Goal: Book appointment/travel/reservation

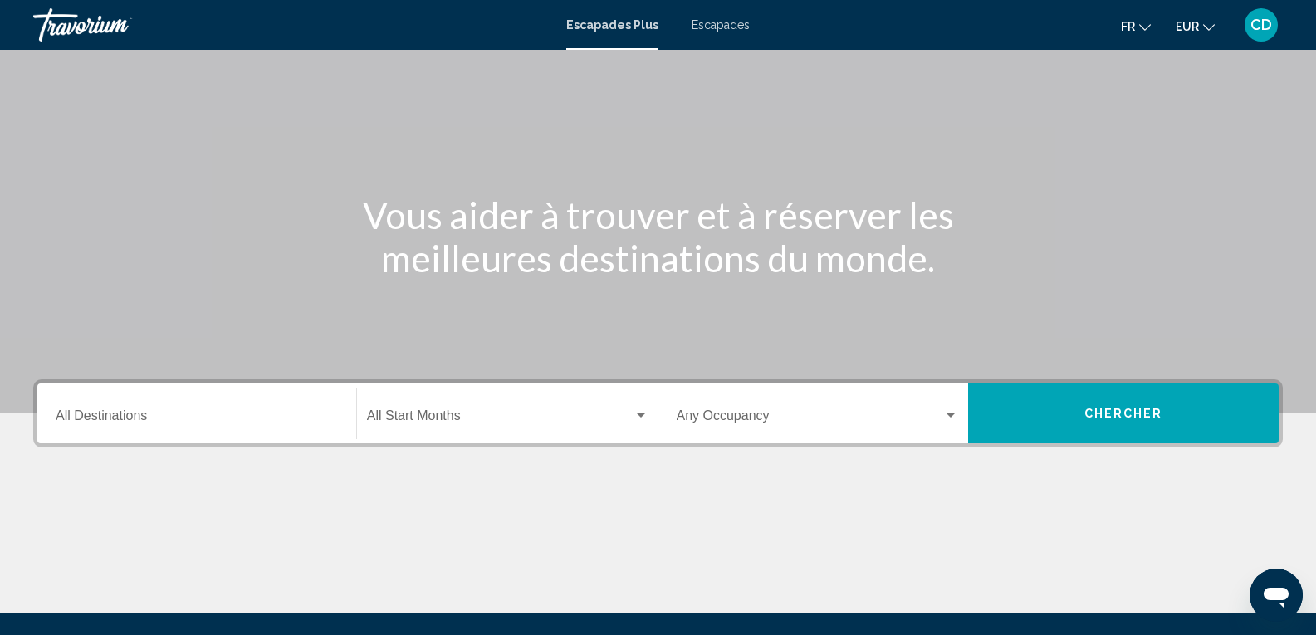
scroll to position [166, 0]
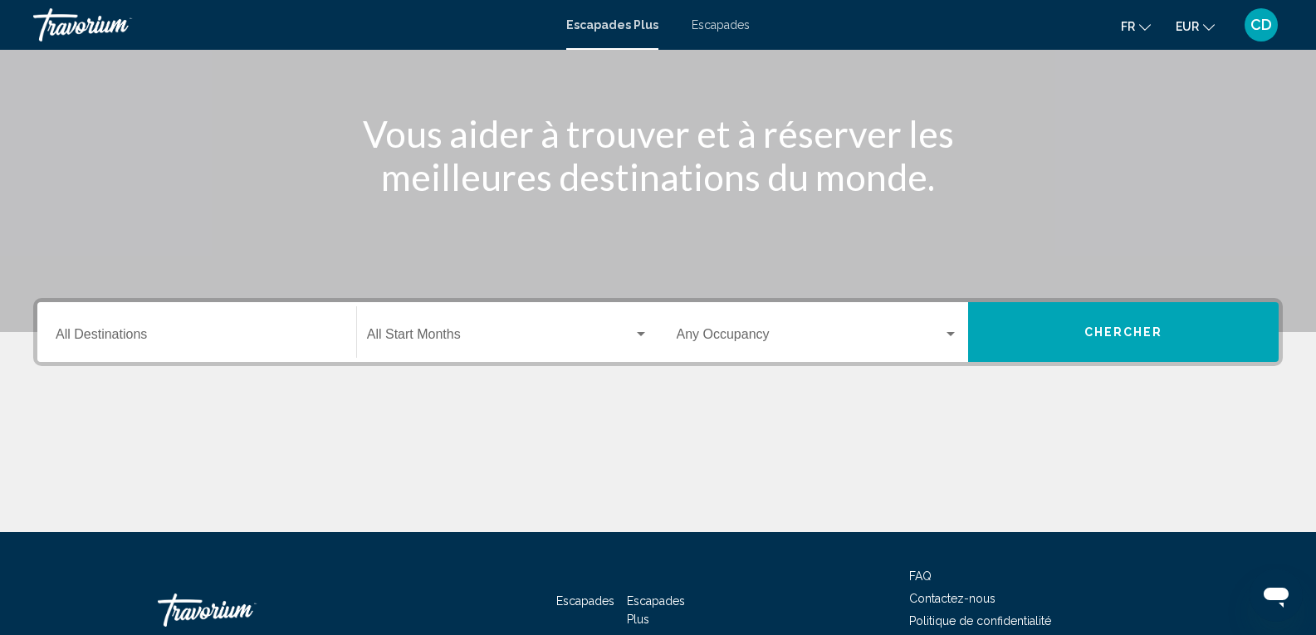
click at [522, 335] on span "Widget de recherche" at bounding box center [500, 337] width 267 height 15
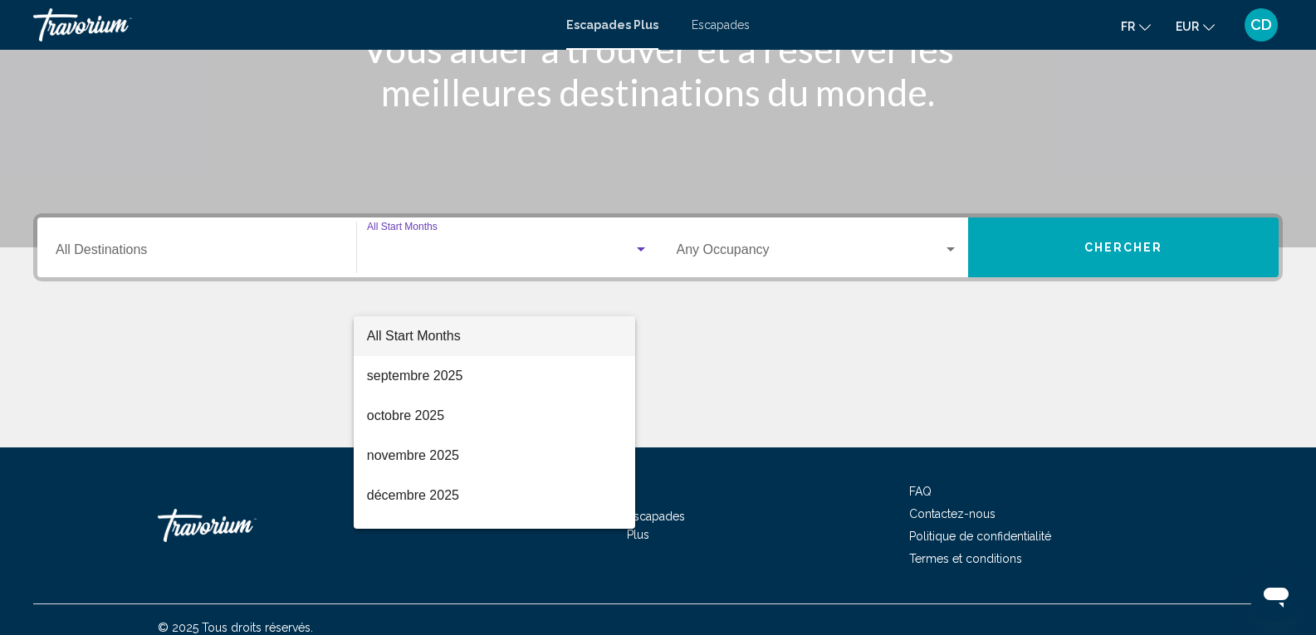
scroll to position [267, 0]
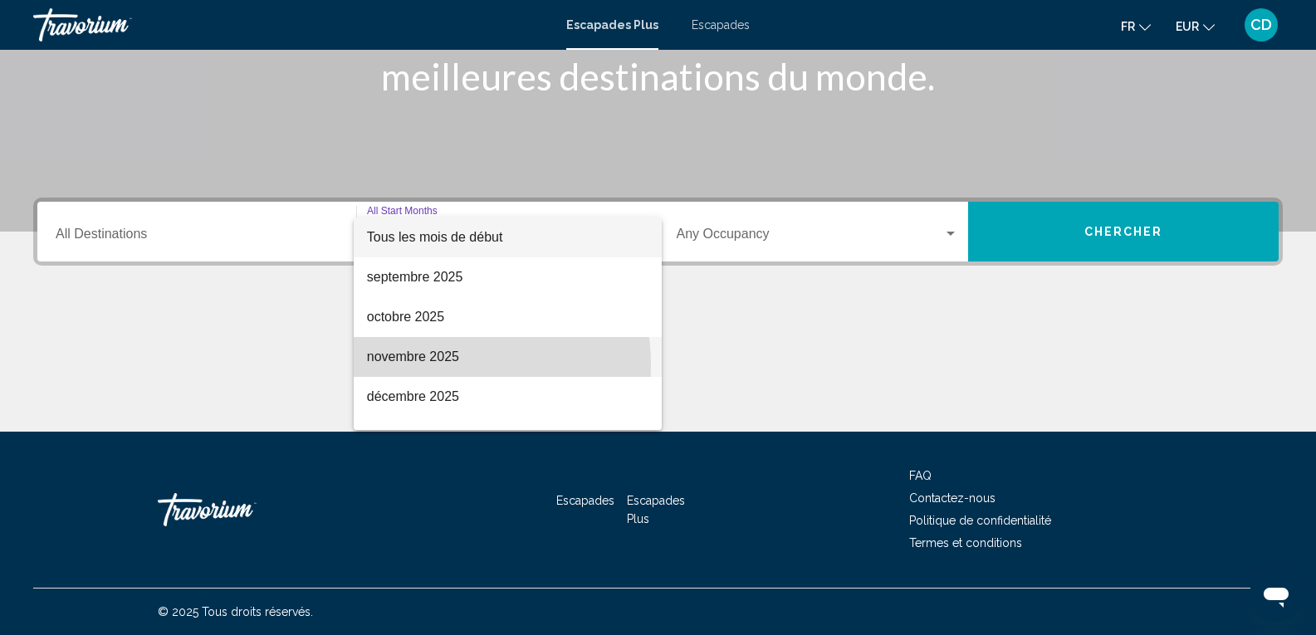
click at [442, 364] on span "novembre 2025" at bounding box center [507, 357] width 281 height 40
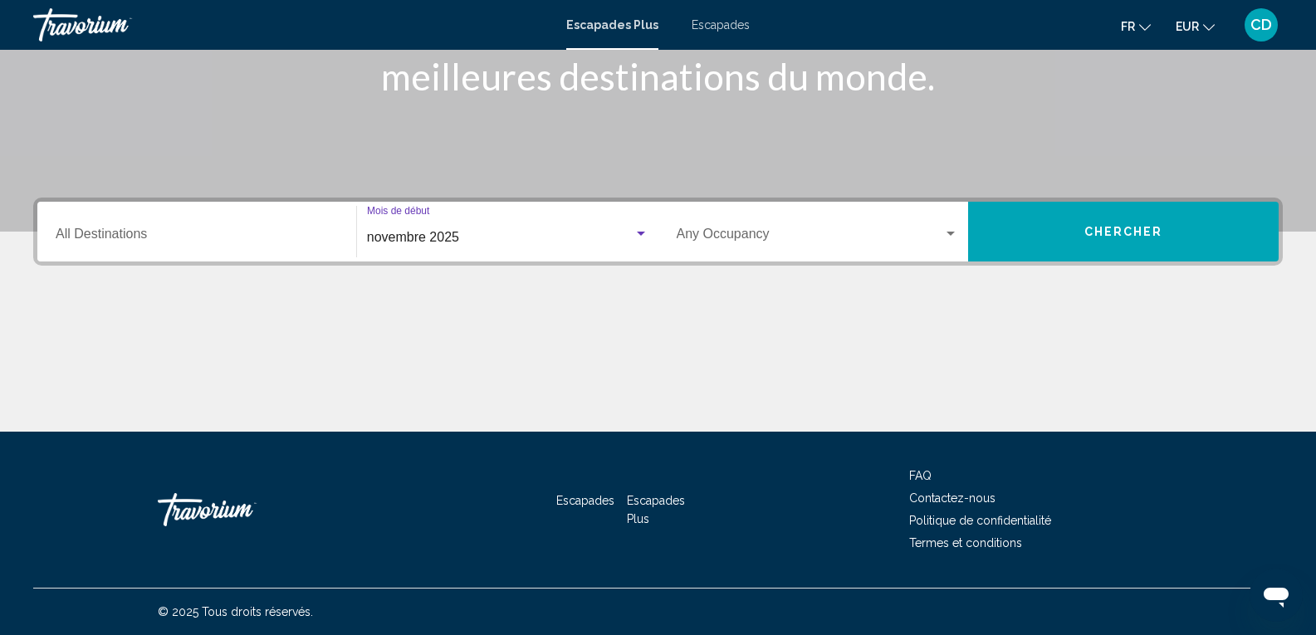
click at [844, 232] on span "Widget de recherche" at bounding box center [810, 237] width 267 height 15
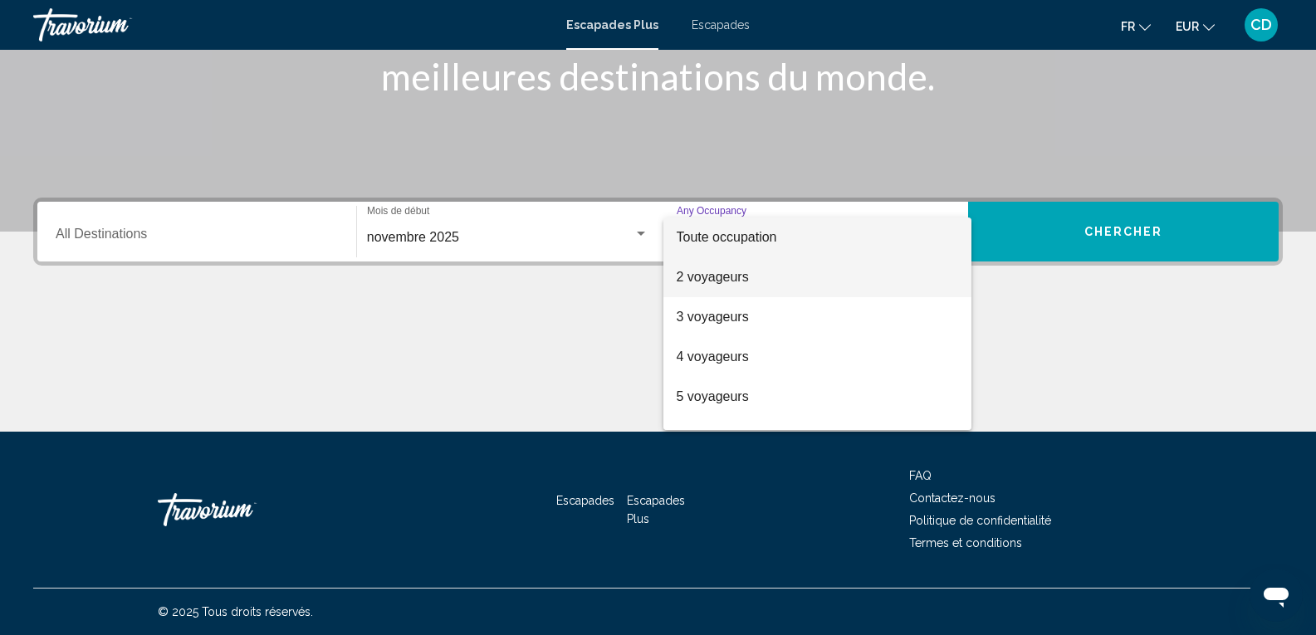
click at [775, 280] on span "2 voyageurs" at bounding box center [818, 277] width 282 height 40
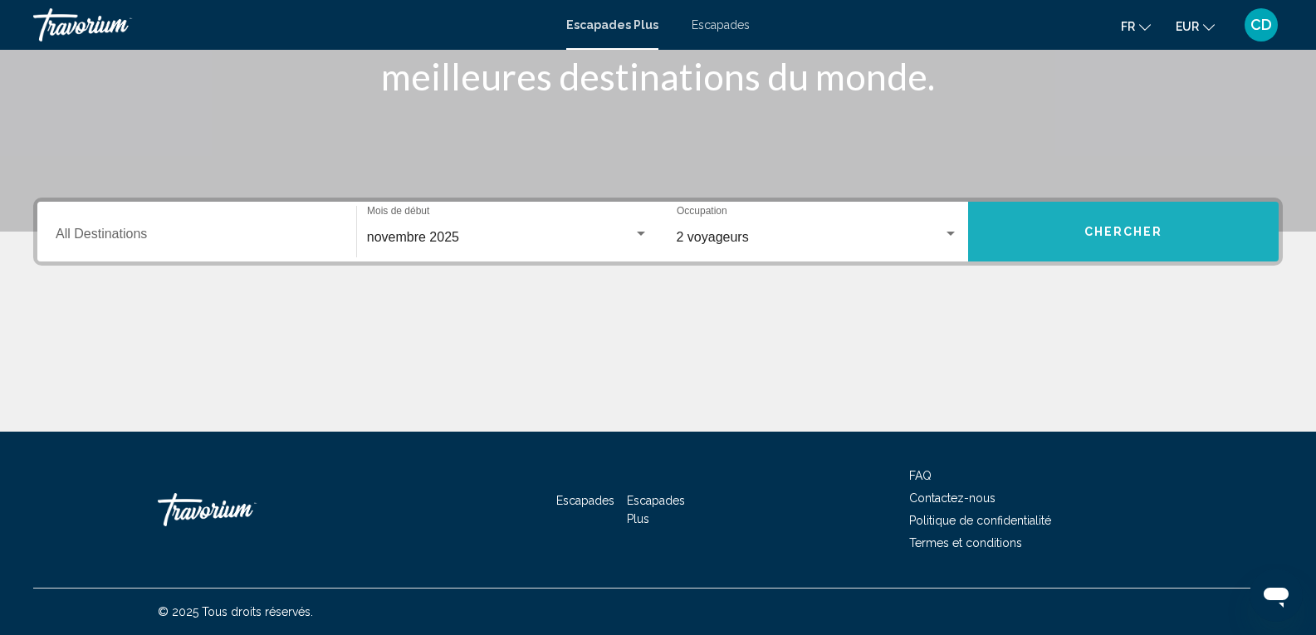
click at [1079, 232] on button "Chercher" at bounding box center [1123, 232] width 311 height 60
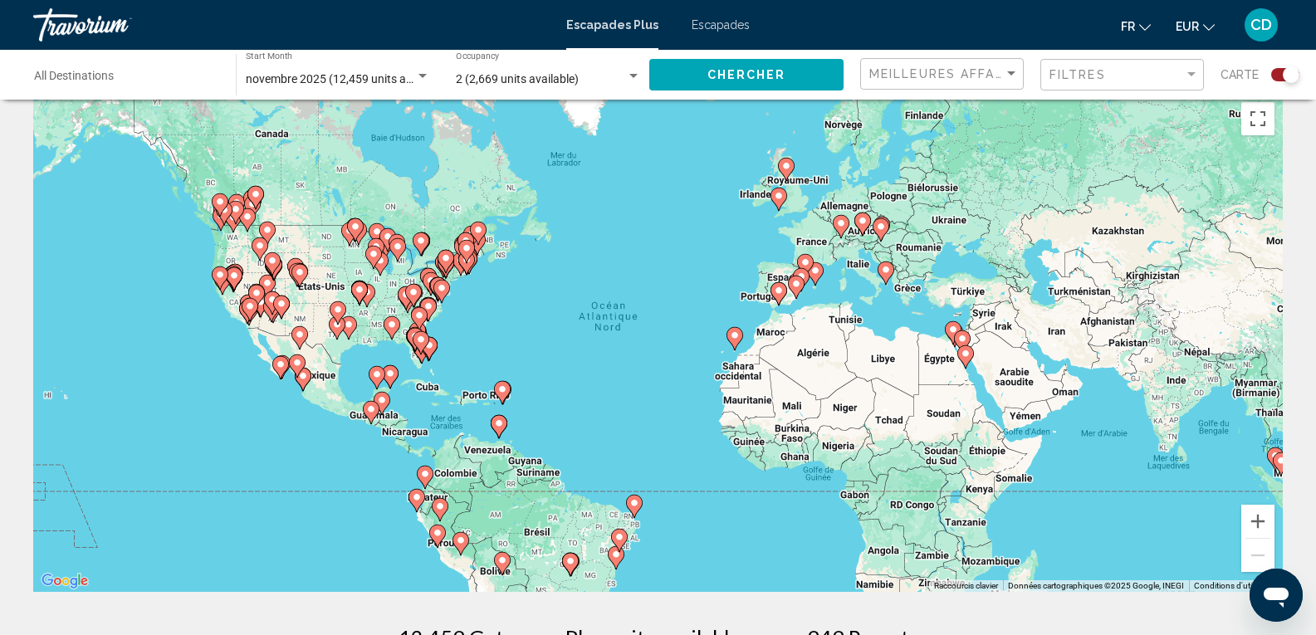
scroll to position [27, 0]
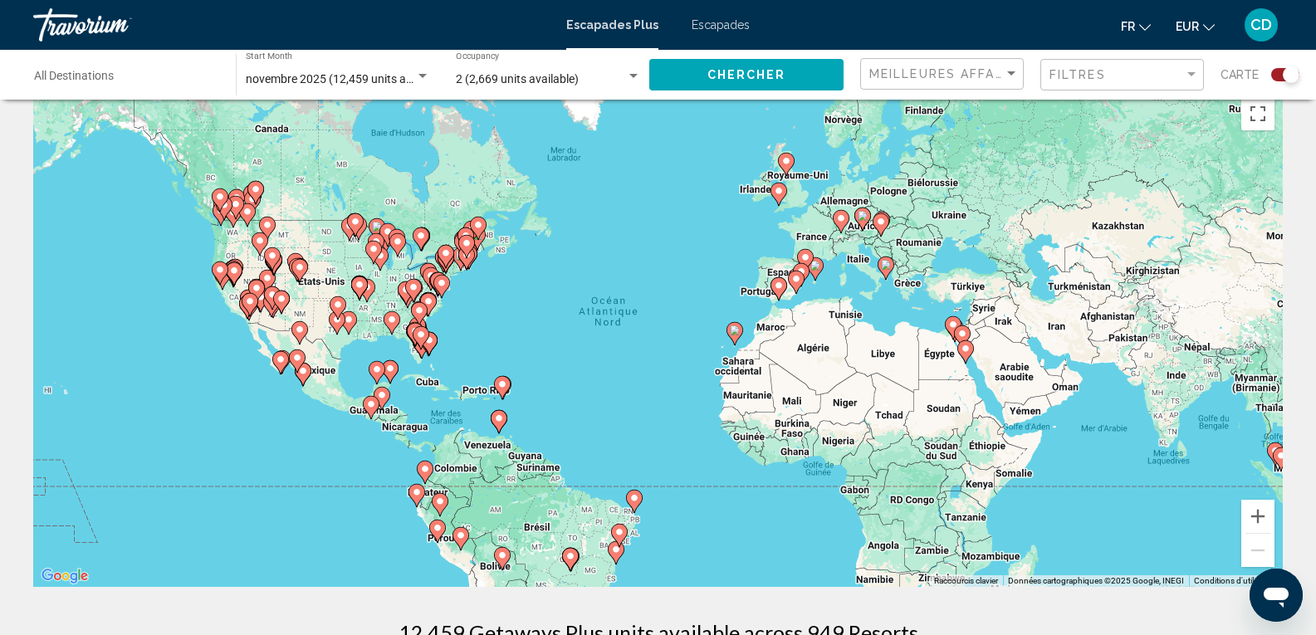
drag, startPoint x: 1064, startPoint y: 495, endPoint x: 1106, endPoint y: 460, distance: 54.9
click at [928, 484] on div "Pour activer le glissement avec le clavier, appuyez sur Alt+Entrée. Une fois ce…" at bounding box center [658, 338] width 1250 height 498
drag, startPoint x: 1106, startPoint y: 459, endPoint x: 1253, endPoint y: 465, distance: 147.1
click at [1033, 448] on div "Pour activer le glissement avec le clavier, appuyez sur Alt+Entrée. Une fois ce…" at bounding box center [658, 338] width 1250 height 498
click at [1267, 514] on button "Zoom avant" at bounding box center [1257, 516] width 33 height 33
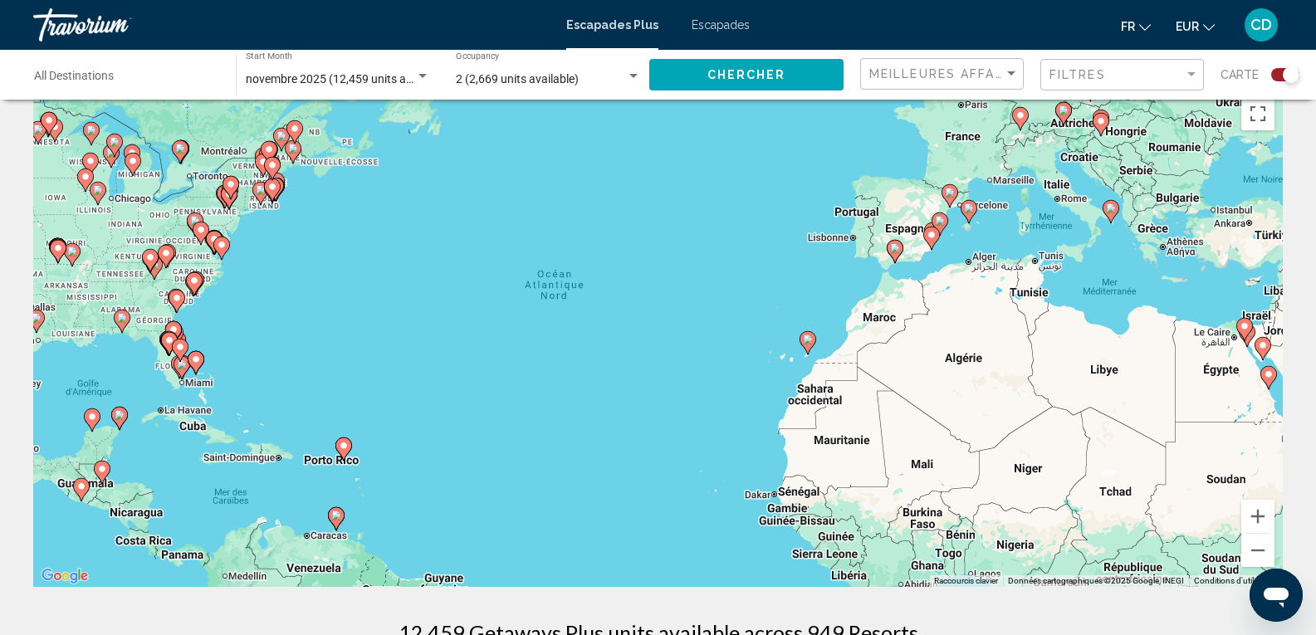
click at [433, 379] on div "Pour activer le glissement avec le clavier, appuyez sur Alt+Entrée. Une fois ce…" at bounding box center [658, 338] width 1250 height 498
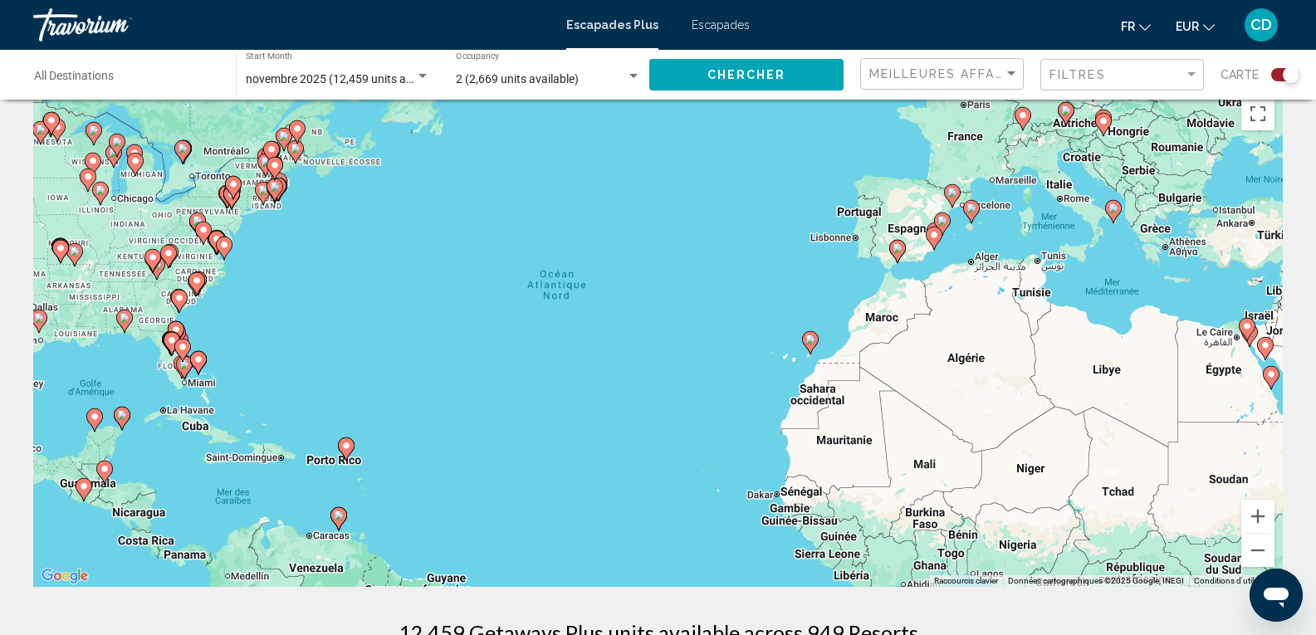
drag, startPoint x: 742, startPoint y: 393, endPoint x: 731, endPoint y: 343, distance: 51.0
click at [734, 318] on div "Pour activer le glissement avec le clavier, appuyez sur Alt+Entrée. Une fois ce…" at bounding box center [658, 338] width 1250 height 498
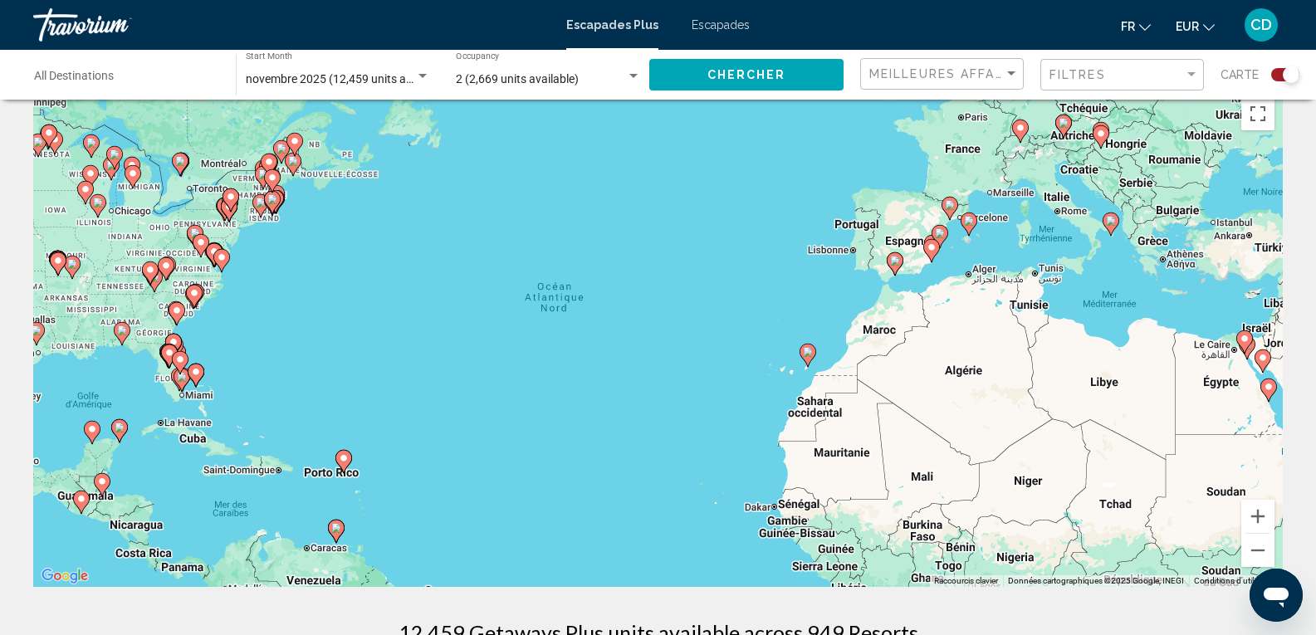
click at [801, 353] on icon "Contenu principal" at bounding box center [807, 356] width 15 height 22
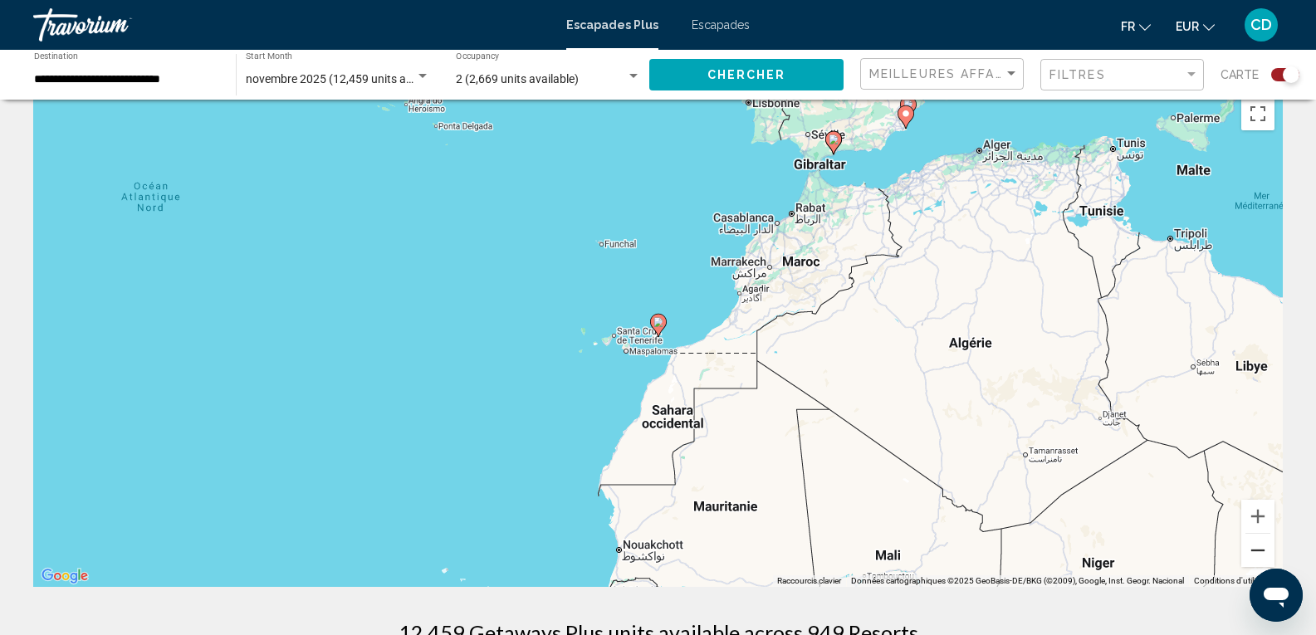
click at [1244, 554] on button "Zoom arrière" at bounding box center [1257, 550] width 33 height 33
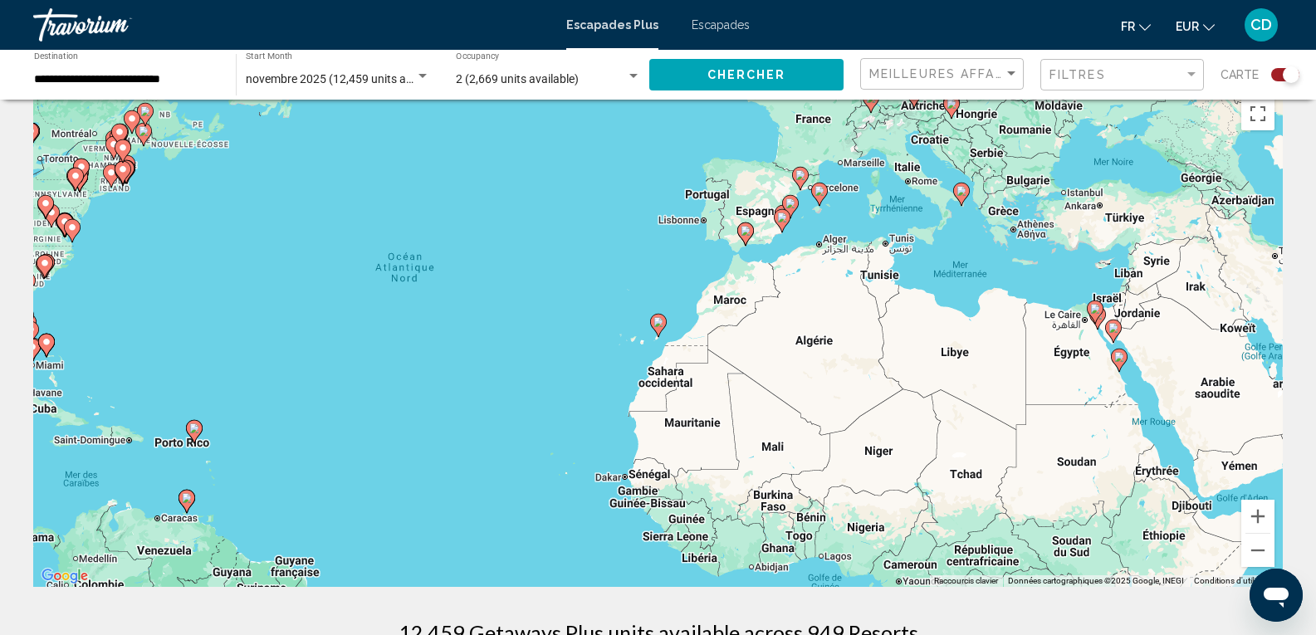
click at [672, 267] on div "Pour activer le glissement avec le clavier, appuyez sur Alt+Entrée. Une fois ce…" at bounding box center [658, 338] width 1250 height 498
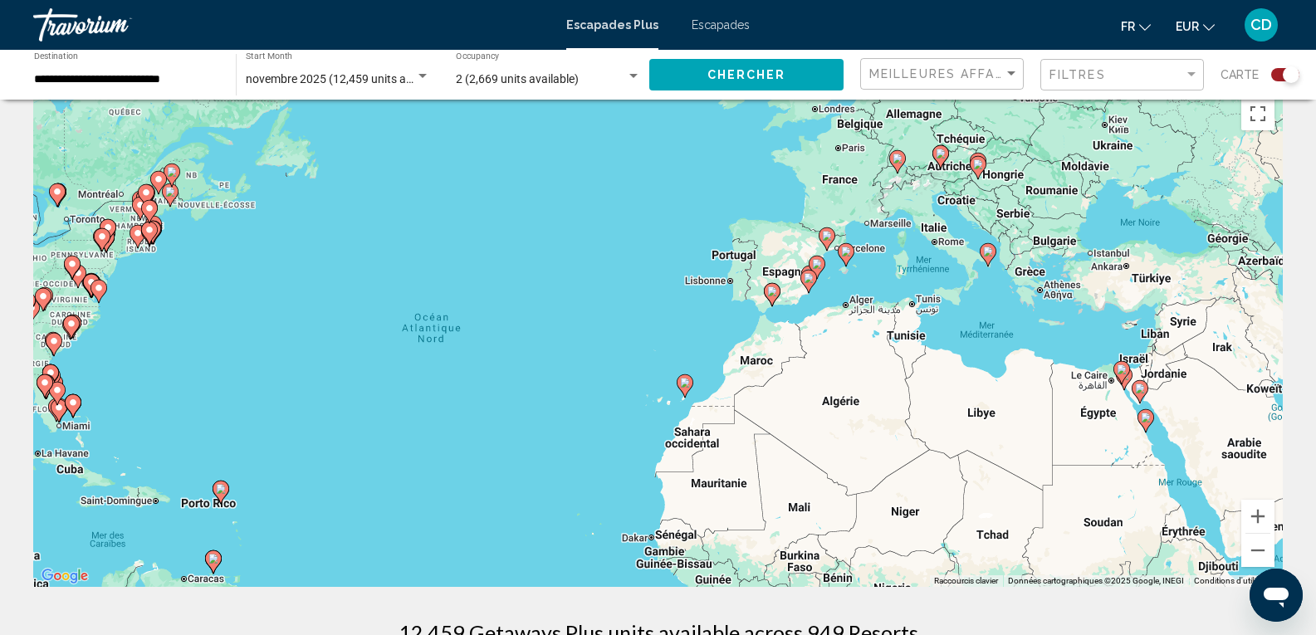
drag, startPoint x: 669, startPoint y: 267, endPoint x: 663, endPoint y: 381, distance: 114.7
click at [668, 329] on div "Pour activer le glissement avec le clavier, appuyez sur Alt+Entrée. Une fois ce…" at bounding box center [658, 338] width 1250 height 498
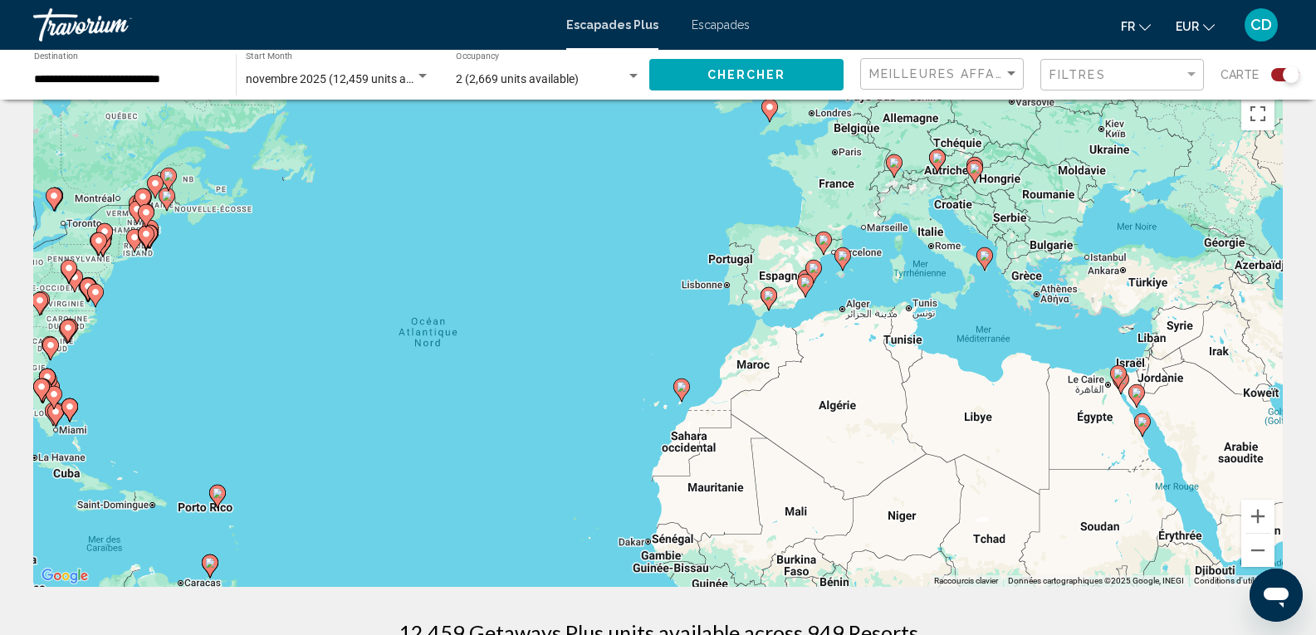
click at [756, 379] on div "Pour activer le glissement avec le clavier, appuyez sur Alt+Entrée. Une fois ce…" at bounding box center [658, 338] width 1250 height 498
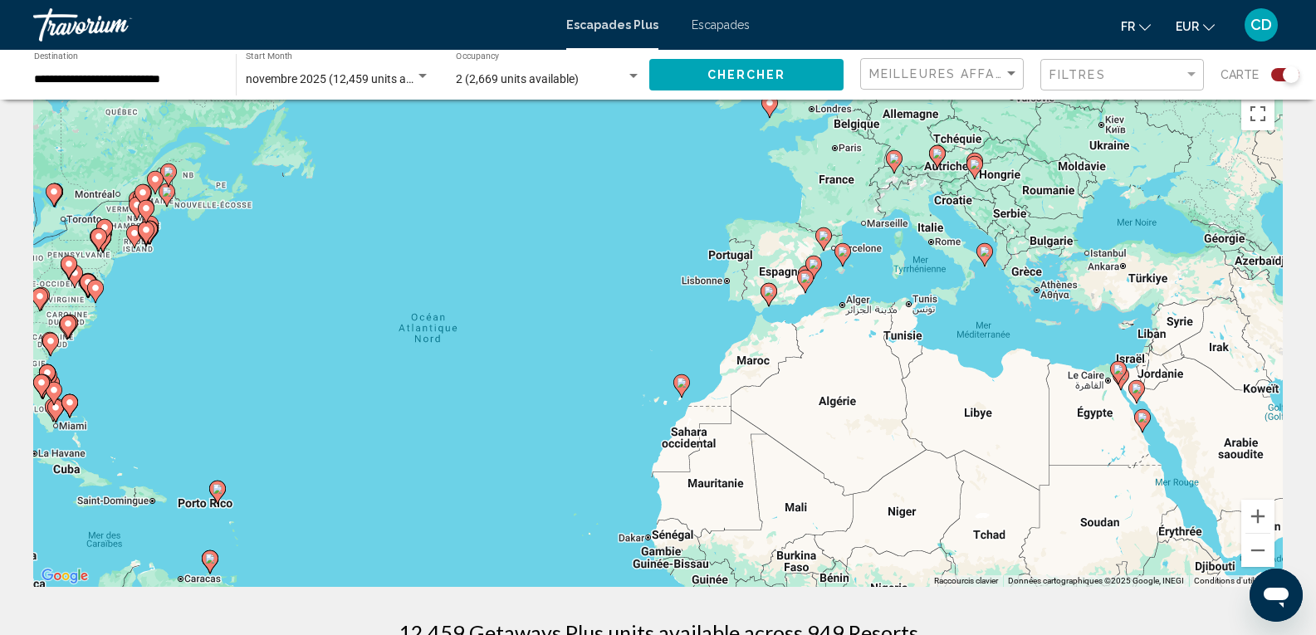
drag, startPoint x: 294, startPoint y: 404, endPoint x: 485, endPoint y: 349, distance: 198.9
click at [485, 349] on div "Pour activer le glissement avec le clavier, appuyez sur Alt+Entrée. Une fois ce…" at bounding box center [658, 338] width 1250 height 498
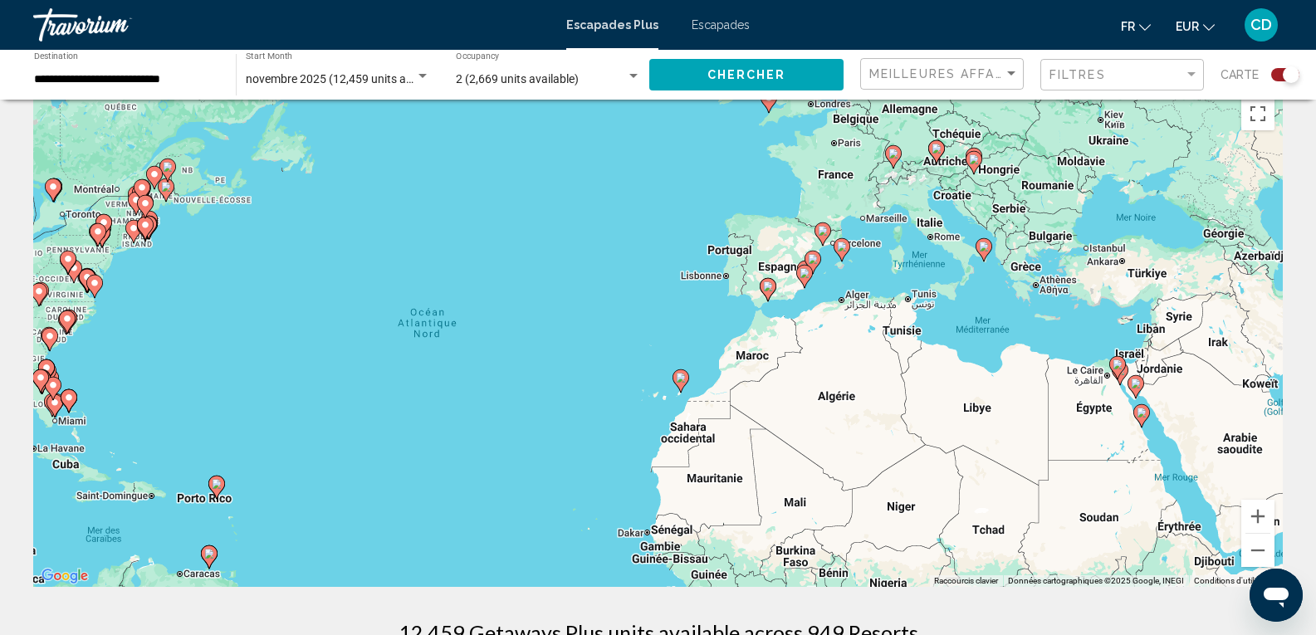
click at [216, 482] on image "Contenu principal" at bounding box center [217, 484] width 10 height 10
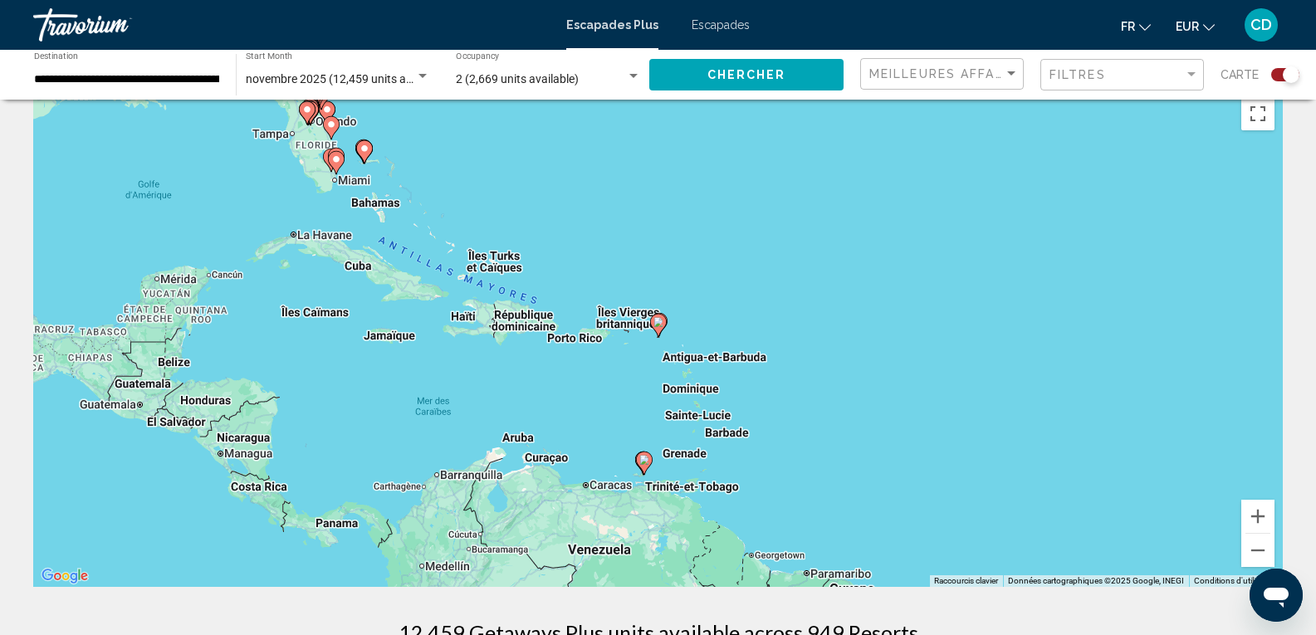
click at [657, 328] on icon "Contenu principal" at bounding box center [657, 326] width 15 height 22
type input "**********"
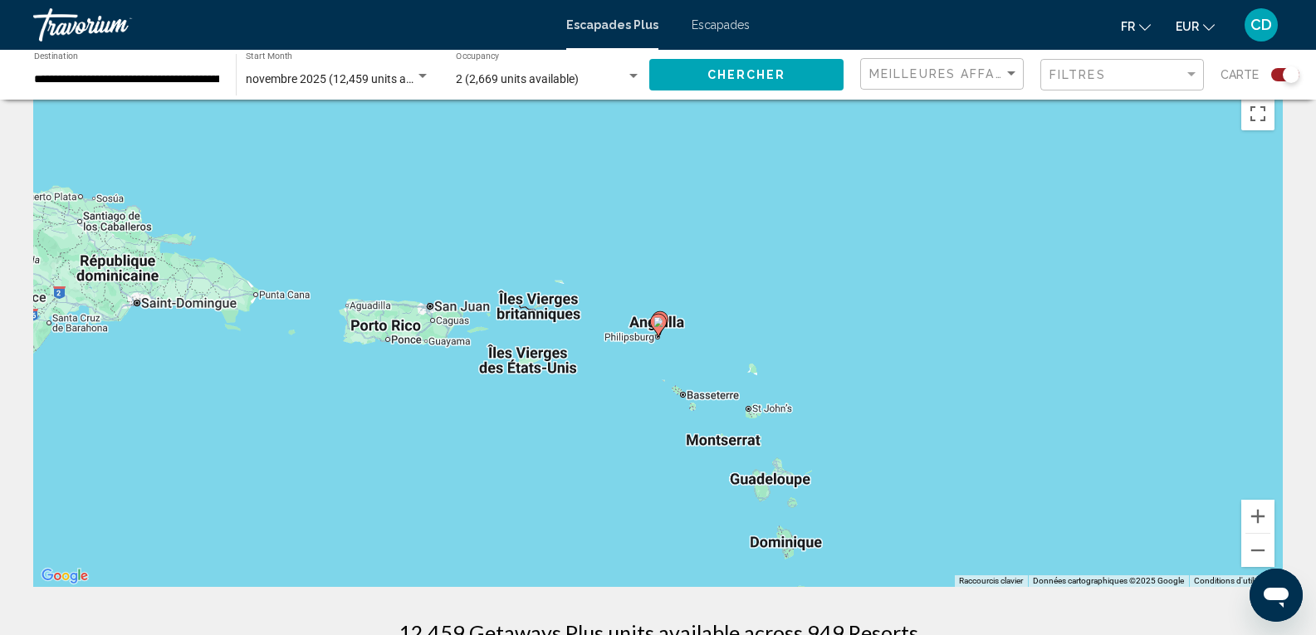
click at [656, 321] on image "Contenu principal" at bounding box center [658, 322] width 10 height 10
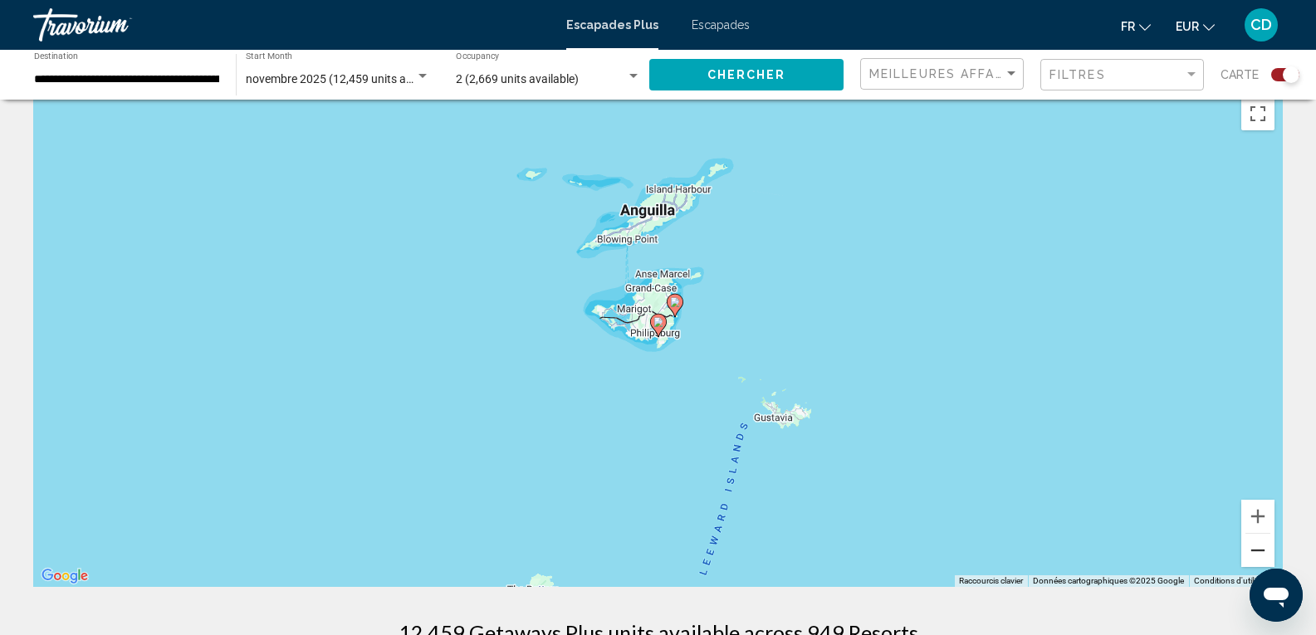
click at [1256, 564] on button "Zoom arrière" at bounding box center [1257, 550] width 33 height 33
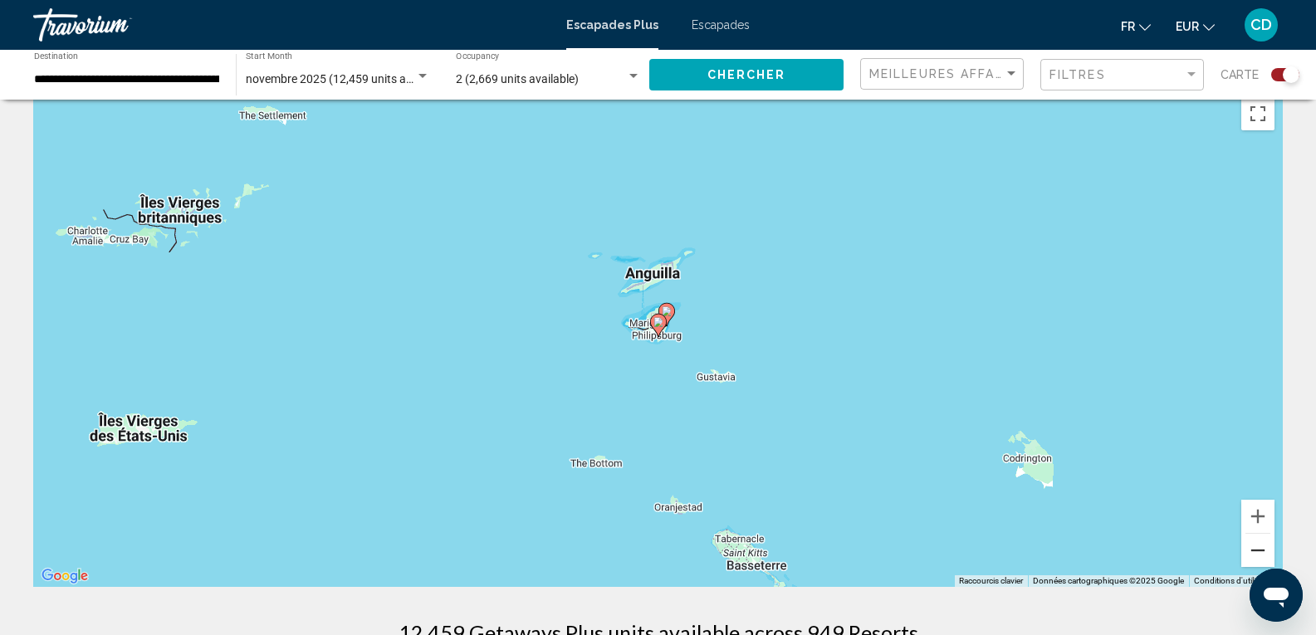
click at [1254, 557] on button "Zoom arrière" at bounding box center [1257, 550] width 33 height 33
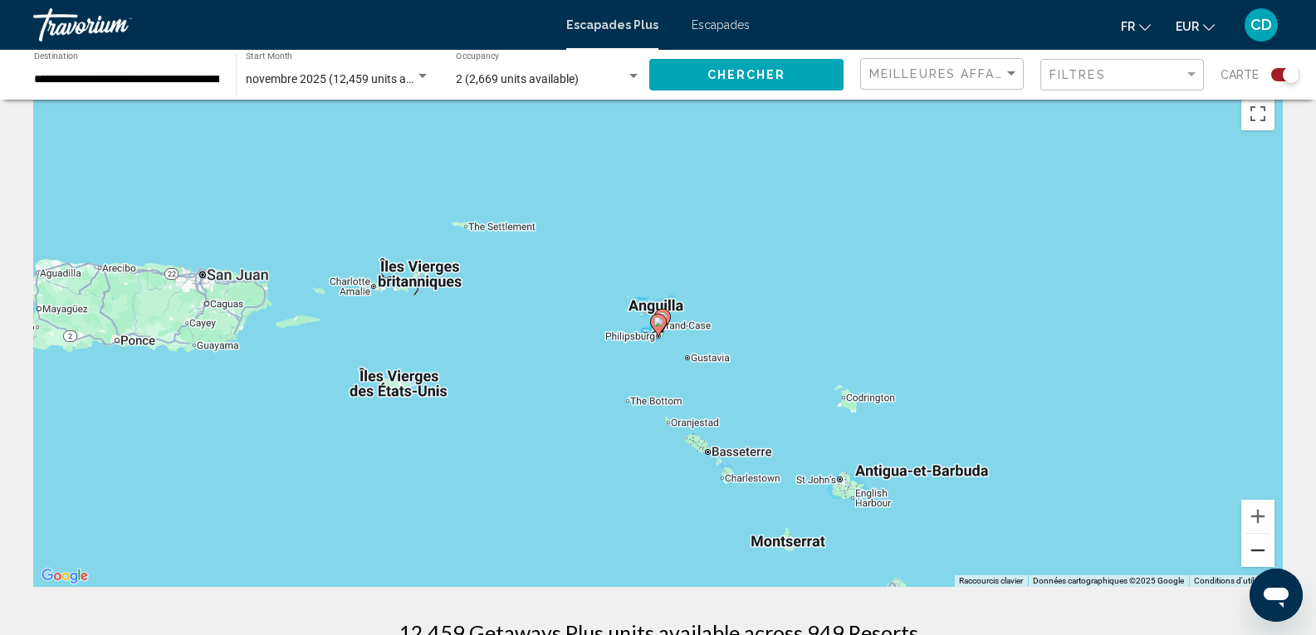
click at [1254, 557] on button "Zoom arrière" at bounding box center [1257, 550] width 33 height 33
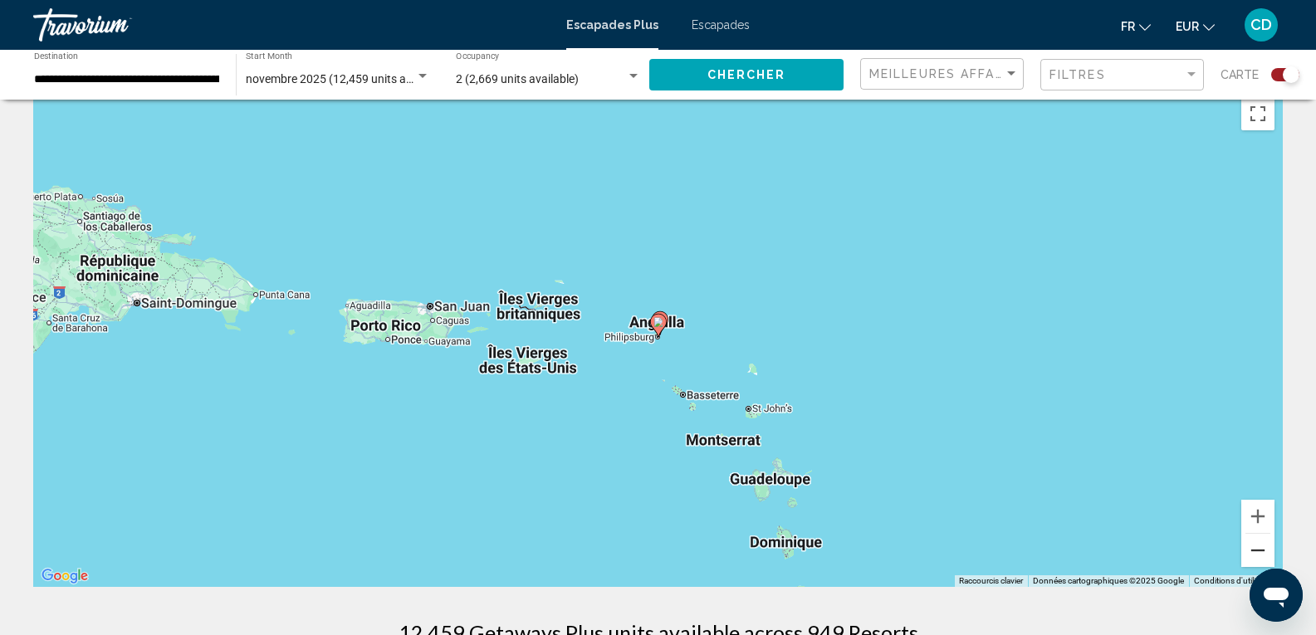
click at [1254, 557] on button "Zoom arrière" at bounding box center [1257, 550] width 33 height 33
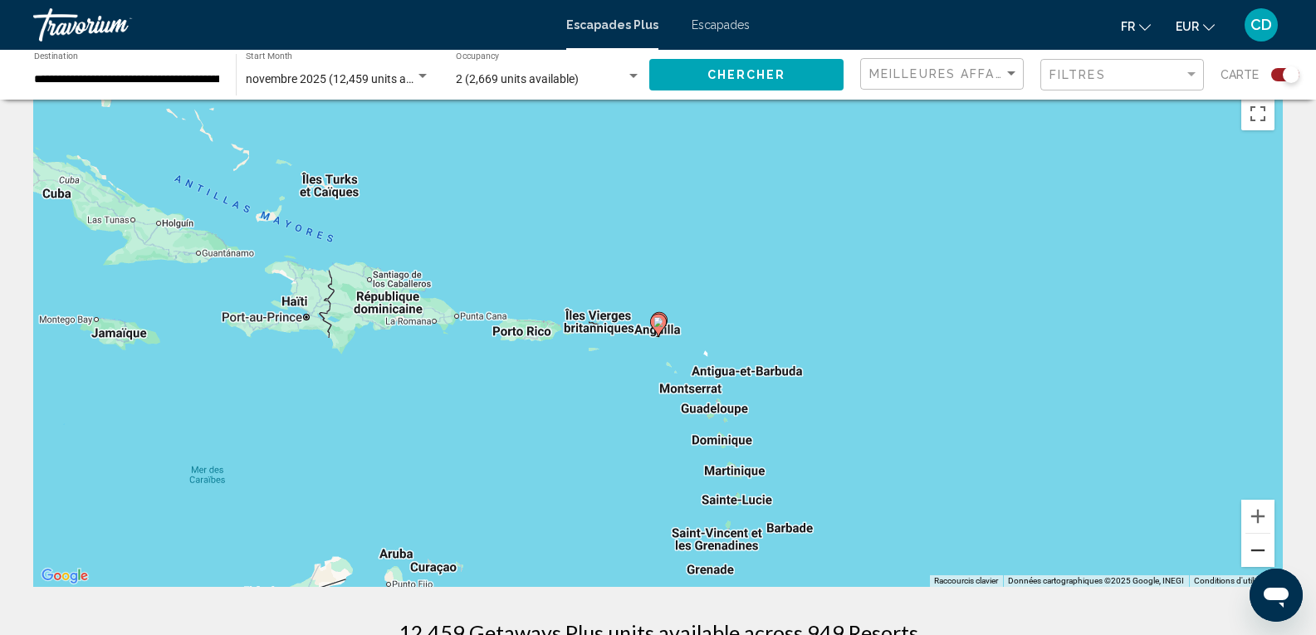
click at [1254, 557] on button "Zoom arrière" at bounding box center [1257, 550] width 33 height 33
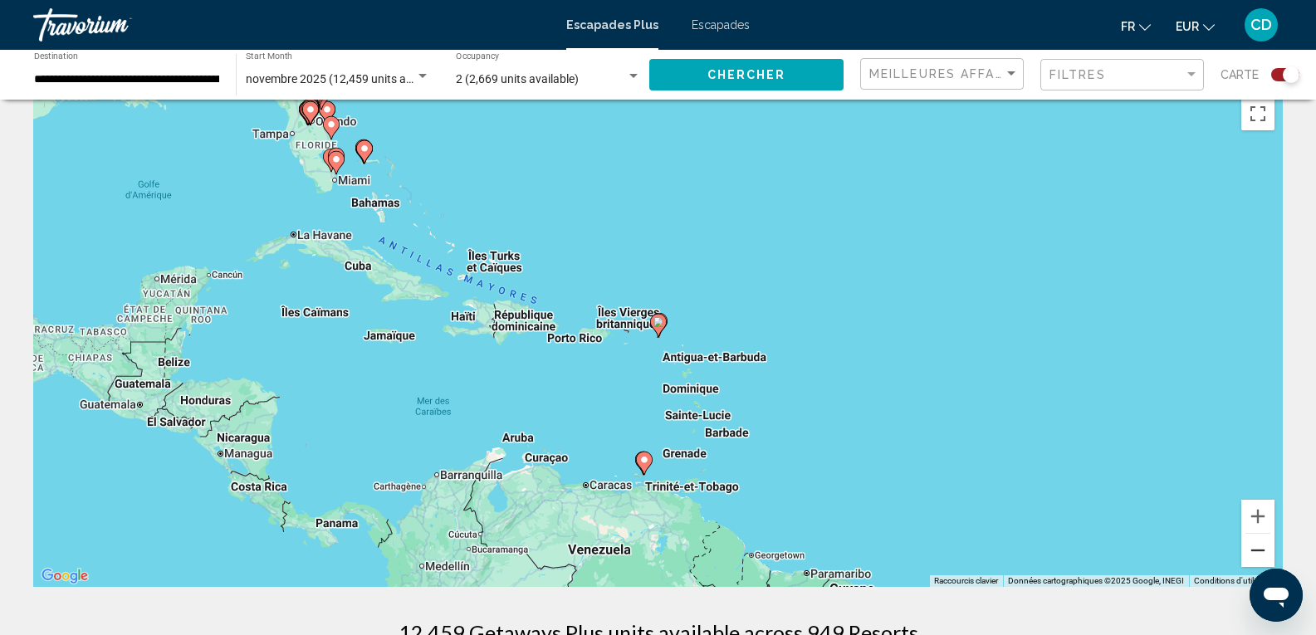
click at [1254, 557] on button "Zoom arrière" at bounding box center [1257, 550] width 33 height 33
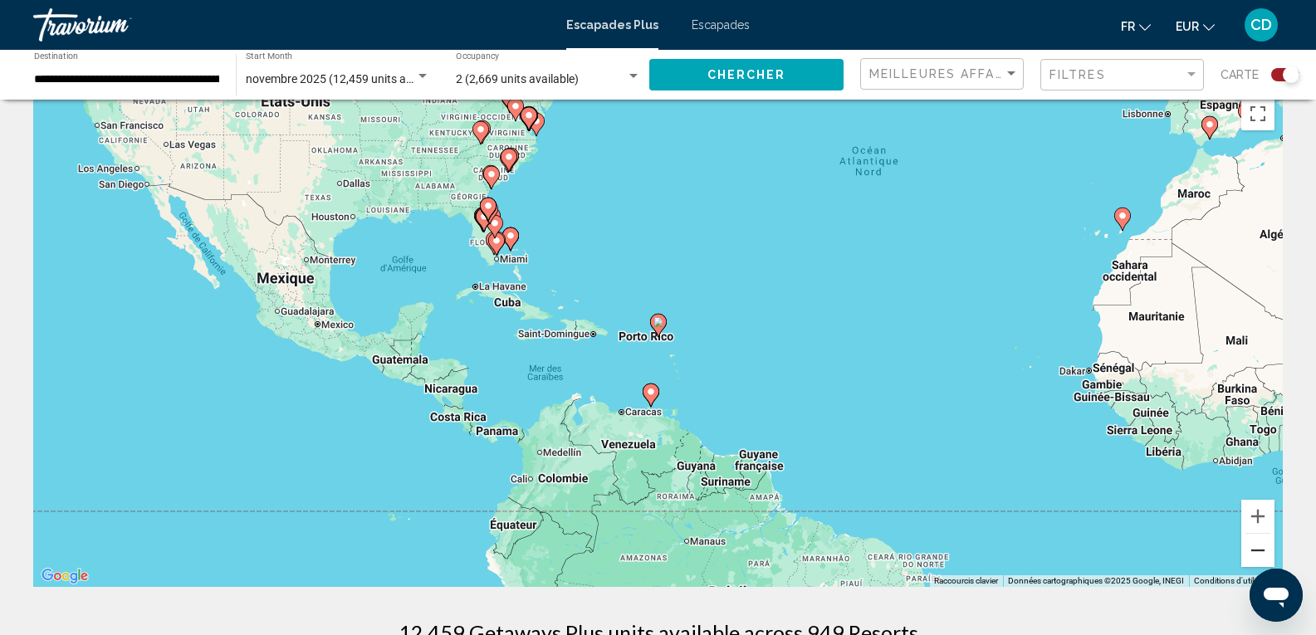
drag, startPoint x: 1254, startPoint y: 557, endPoint x: 726, endPoint y: 470, distance: 535.2
click at [776, 496] on div "Pour activer le glissement avec le clavier, appuyez sur Alt+Entrée. Une fois ce…" at bounding box center [658, 338] width 1250 height 498
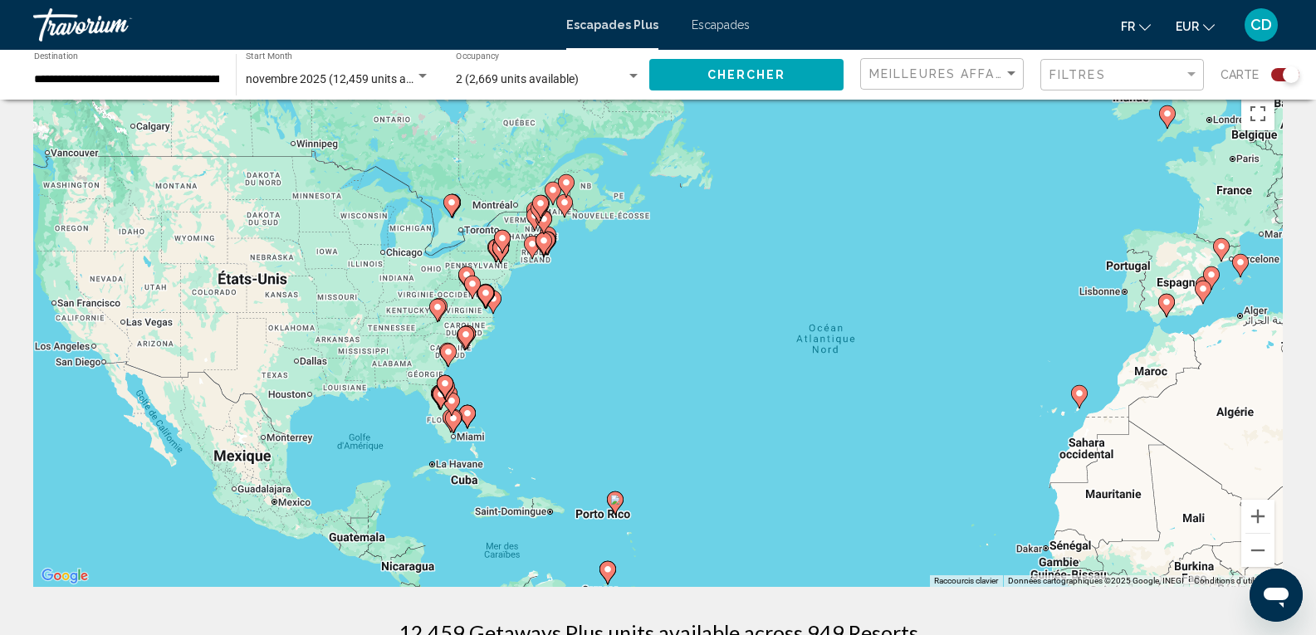
drag, startPoint x: 408, startPoint y: 319, endPoint x: 695, endPoint y: 579, distance: 387.4
click at [400, 540] on div "Pour activer le glissement avec le clavier, appuyez sur Alt+Entrée. Une fois ce…" at bounding box center [658, 338] width 1250 height 498
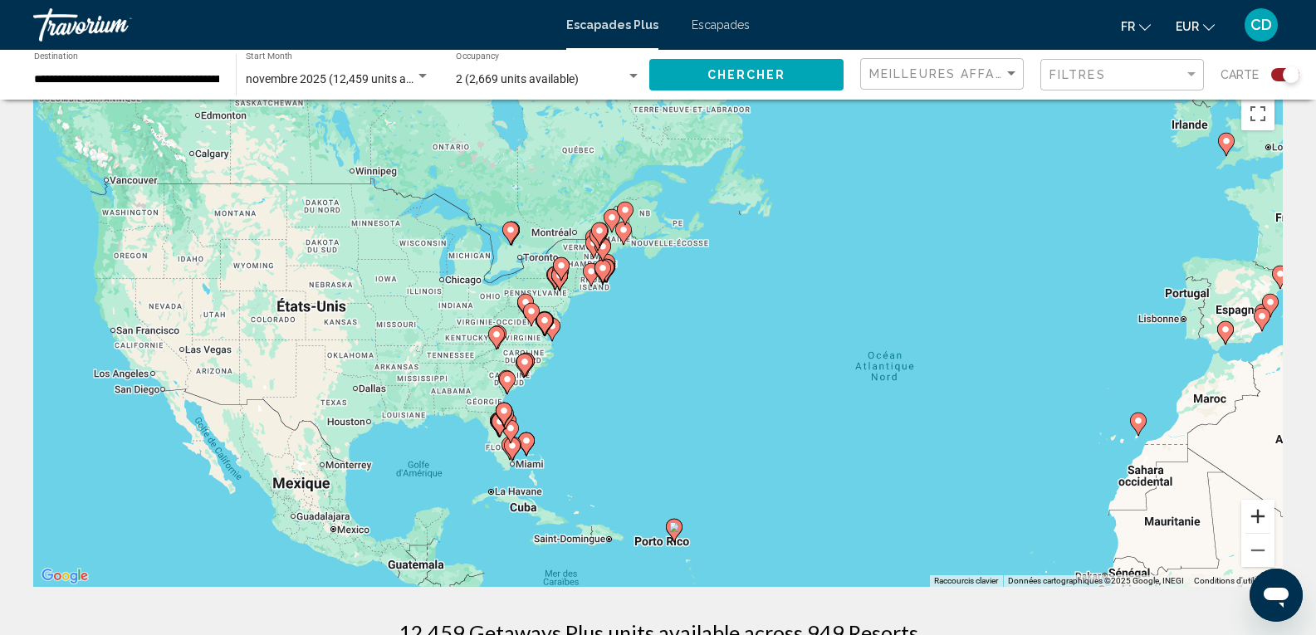
click at [1267, 521] on button "Zoom avant" at bounding box center [1257, 516] width 33 height 33
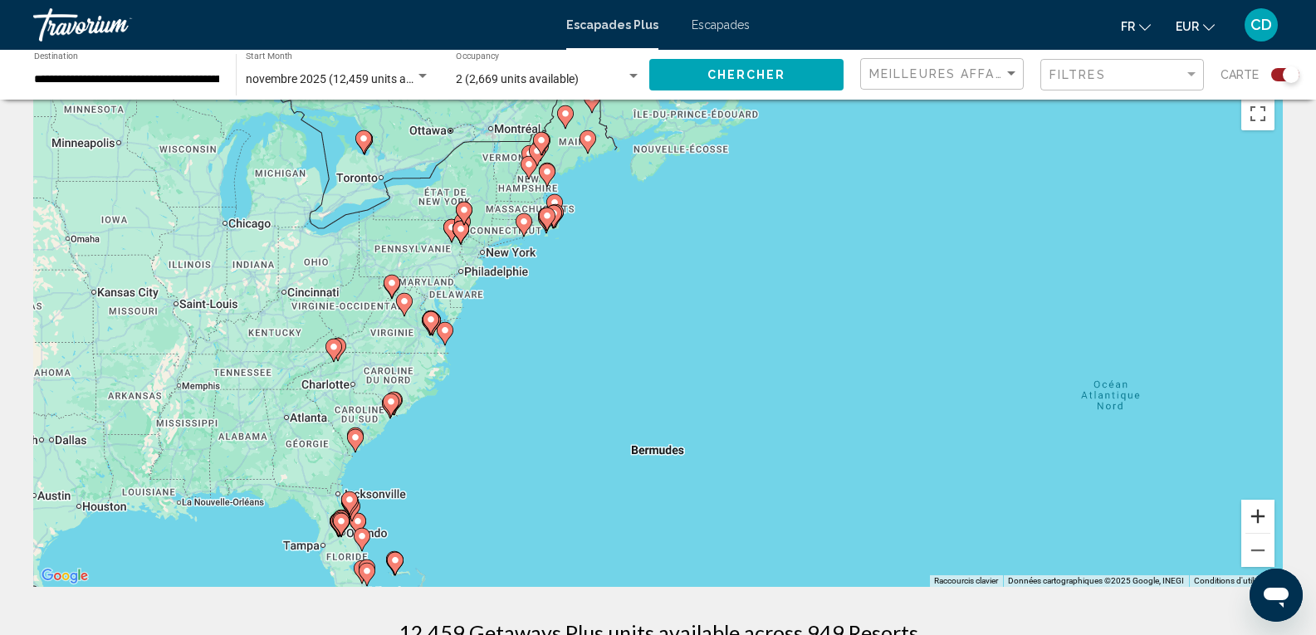
click at [1267, 521] on button "Zoom avant" at bounding box center [1257, 516] width 33 height 33
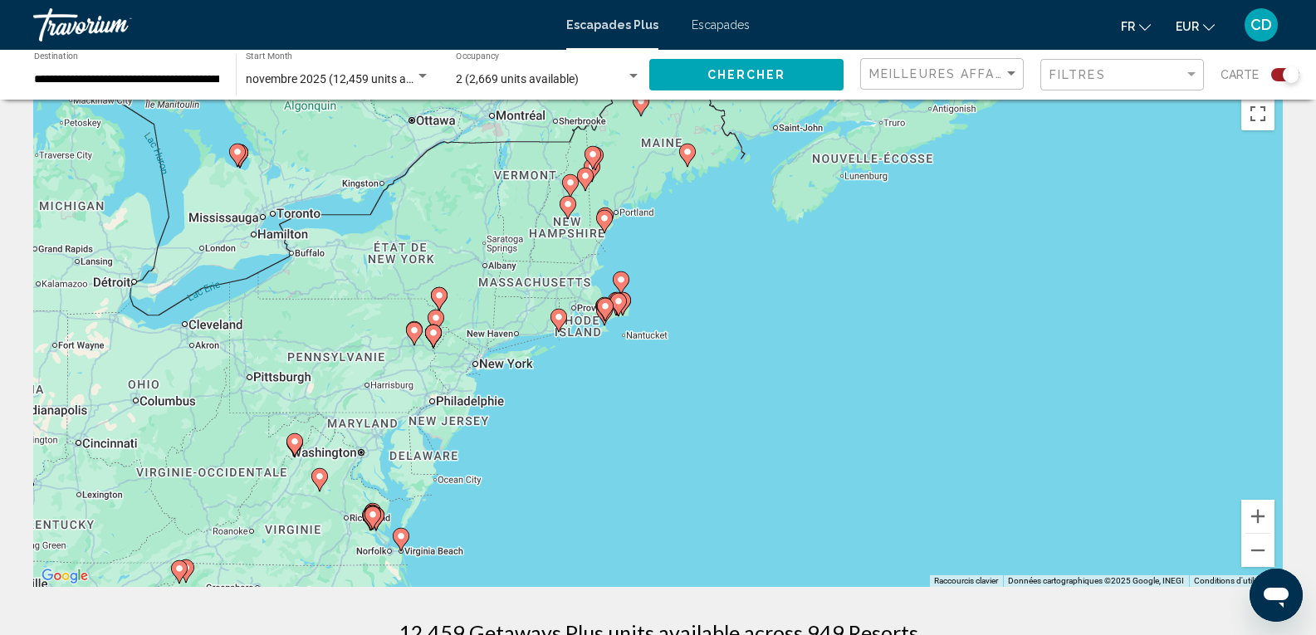
drag, startPoint x: 542, startPoint y: 239, endPoint x: 703, endPoint y: 430, distance: 249.8
click at [703, 430] on div "Pour activer le glissement avec le clavier, appuyez sur Alt+Entrée. Une fois ce…" at bounding box center [658, 338] width 1250 height 498
click at [1250, 511] on button "Zoom avant" at bounding box center [1257, 516] width 33 height 33
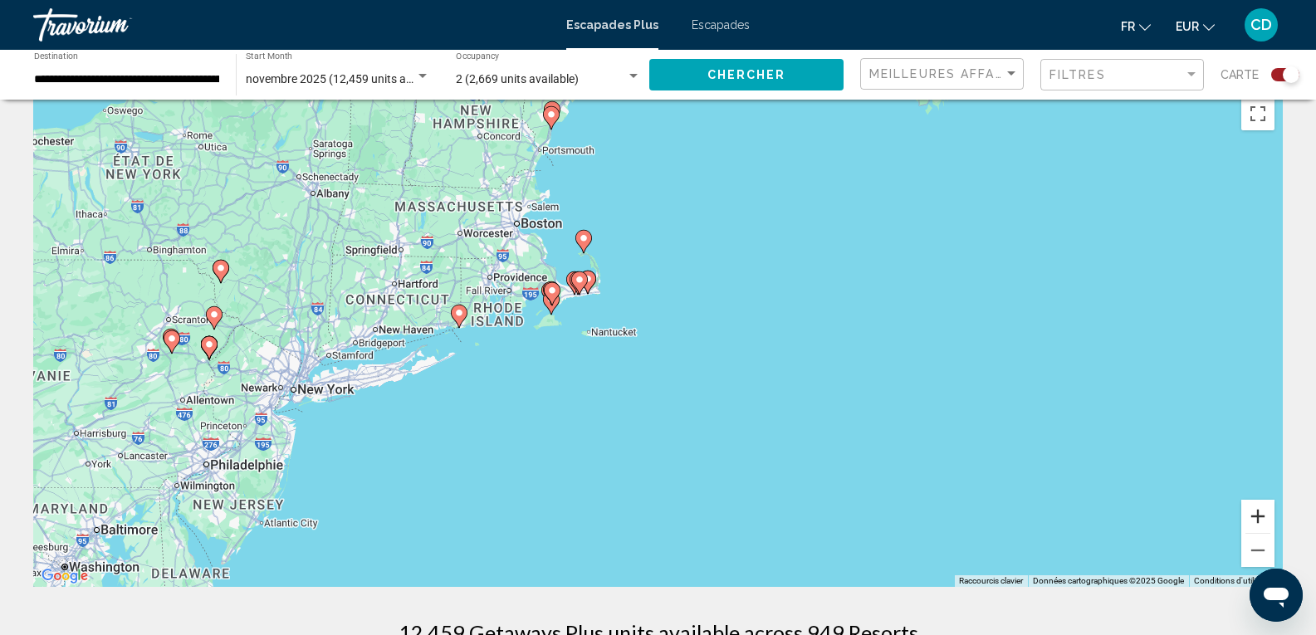
click at [1253, 514] on button "Zoom avant" at bounding box center [1257, 516] width 33 height 33
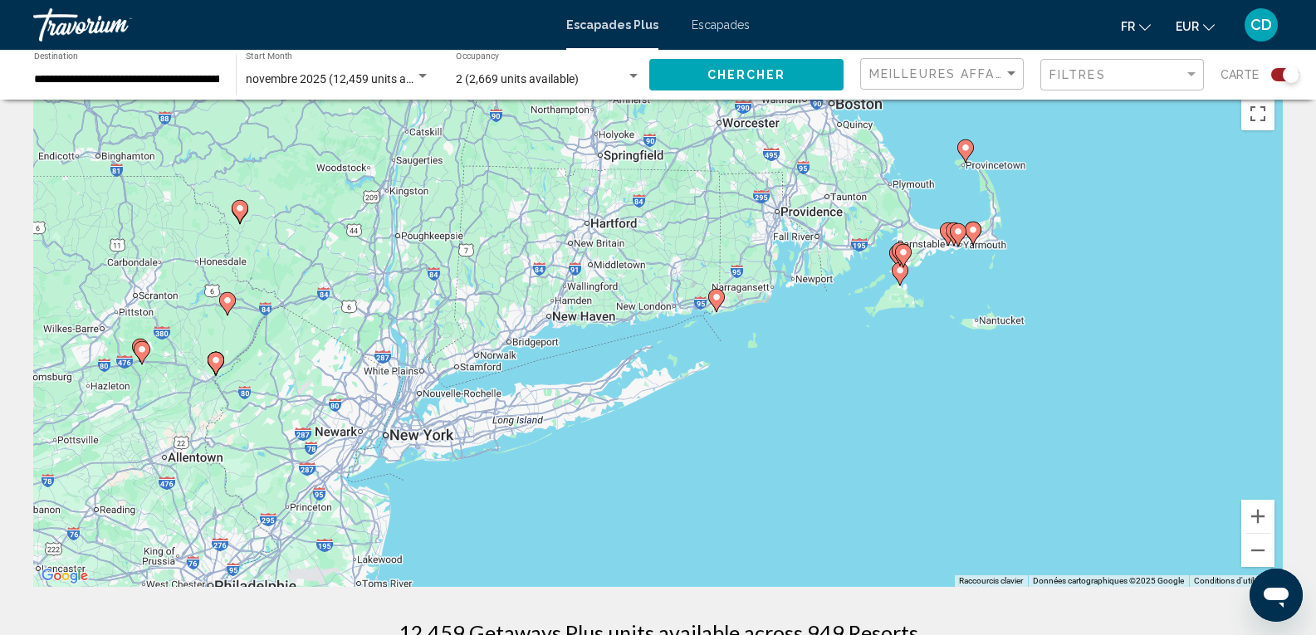
drag, startPoint x: 590, startPoint y: 408, endPoint x: 1113, endPoint y: 403, distance: 523.1
click at [1113, 403] on div "Pour activer le glissement avec le clavier, appuyez sur Alt+Entrée. Une fois ce…" at bounding box center [658, 338] width 1250 height 498
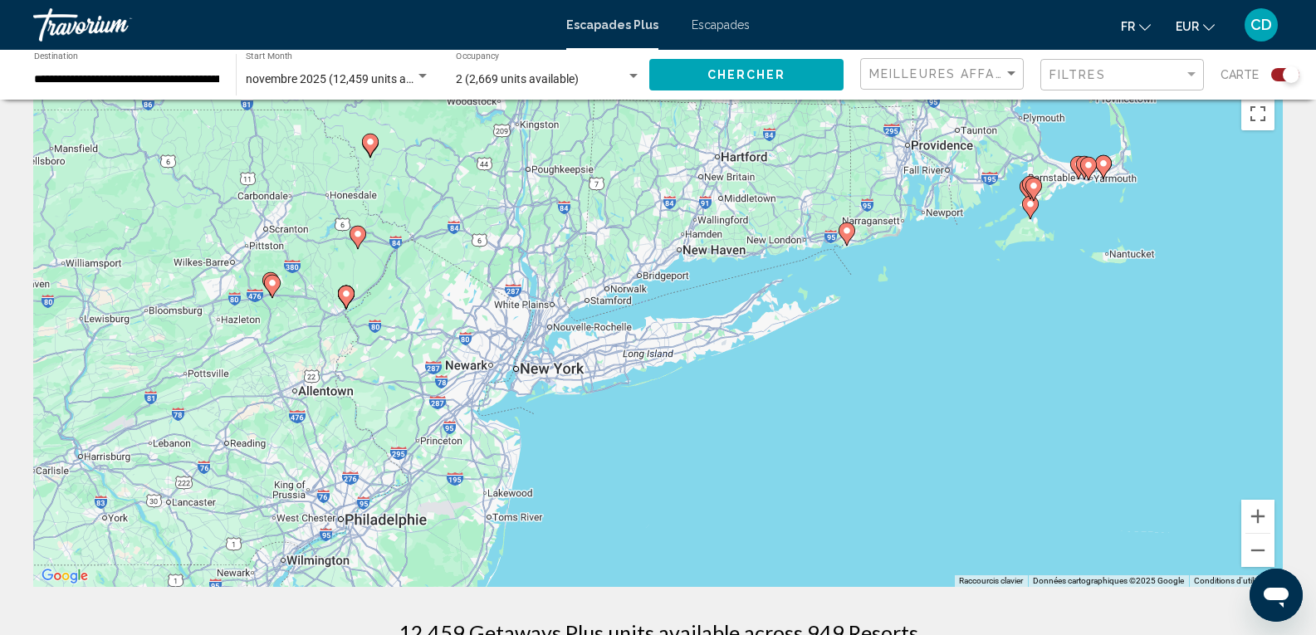
drag, startPoint x: 724, startPoint y: 448, endPoint x: 880, endPoint y: 374, distance: 172.7
click at [880, 374] on div "Pour activer le glissement avec le clavier, appuyez sur Alt+Entrée. Une fois ce…" at bounding box center [658, 338] width 1250 height 498
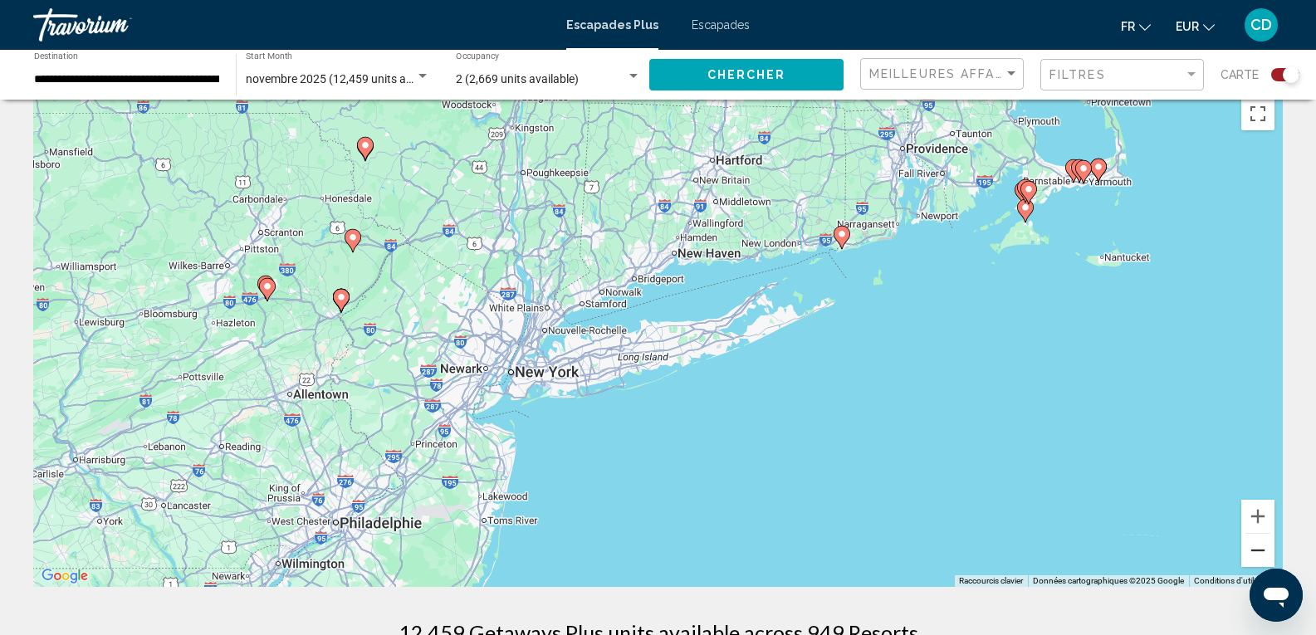
click at [1255, 542] on button "Zoom arrière" at bounding box center [1257, 550] width 33 height 33
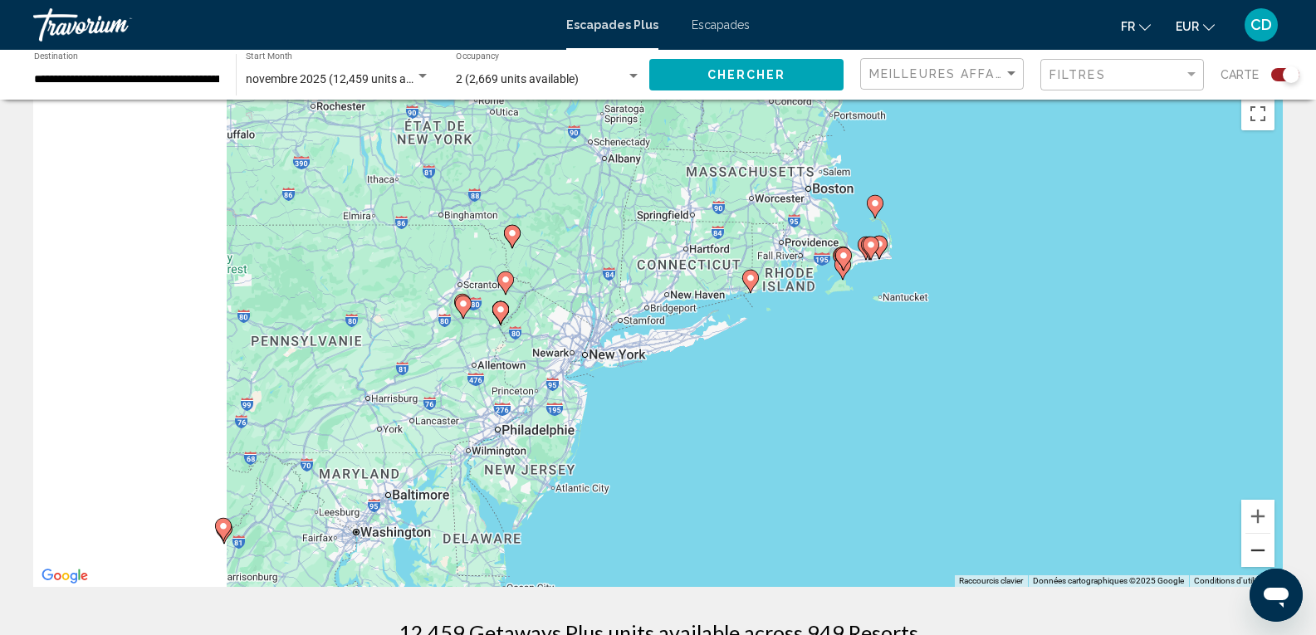
click at [1255, 542] on button "Zoom arrière" at bounding box center [1257, 550] width 33 height 33
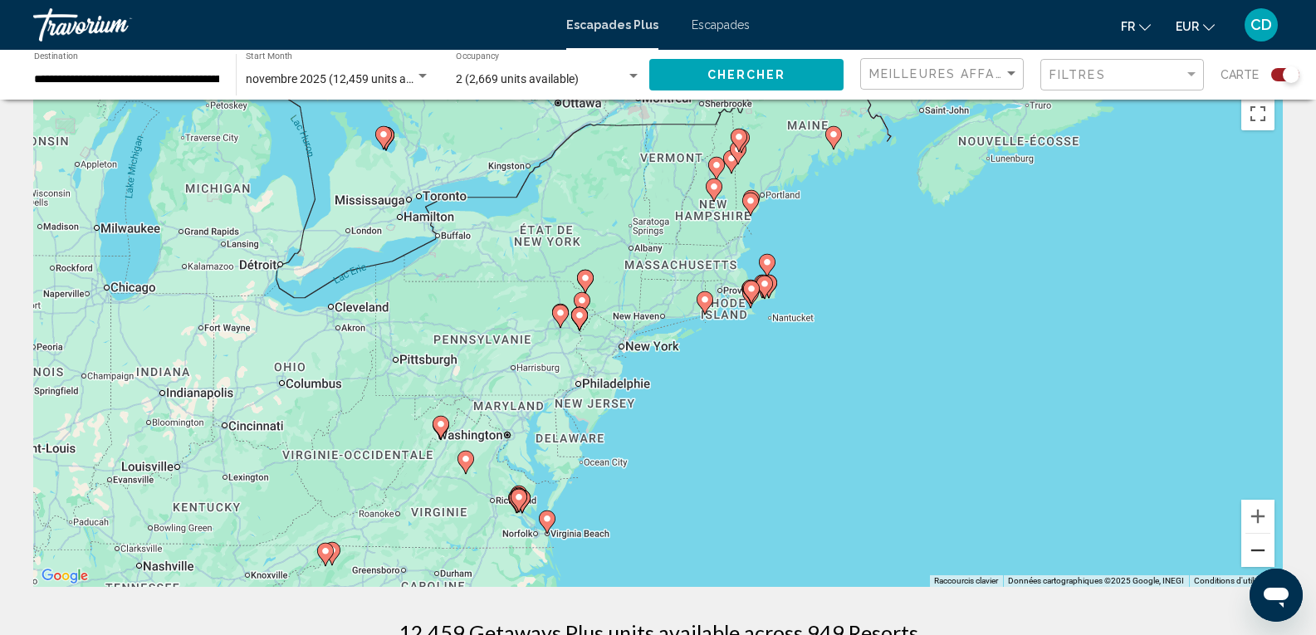
click at [1255, 542] on button "Zoom arrière" at bounding box center [1257, 550] width 33 height 33
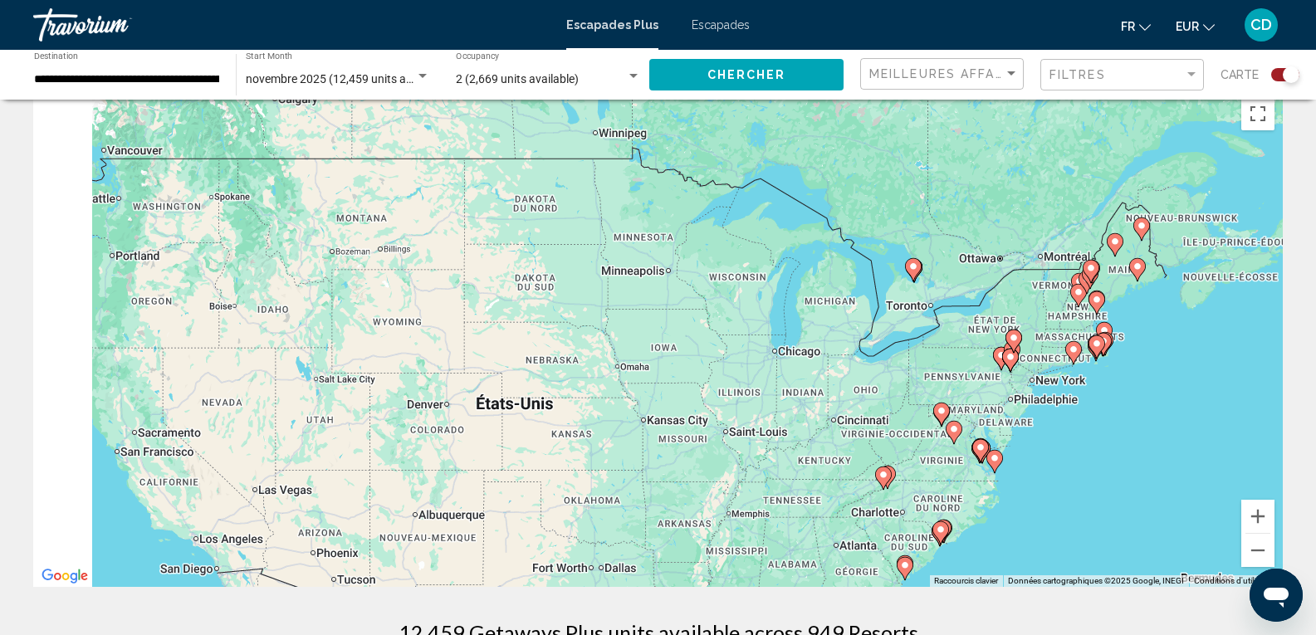
drag, startPoint x: 112, startPoint y: 321, endPoint x: 741, endPoint y: 379, distance: 631.2
click at [814, 397] on div "Pour activer le glissement avec le clavier, appuyez sur Alt+Entrée. Une fois ce…" at bounding box center [658, 338] width 1250 height 498
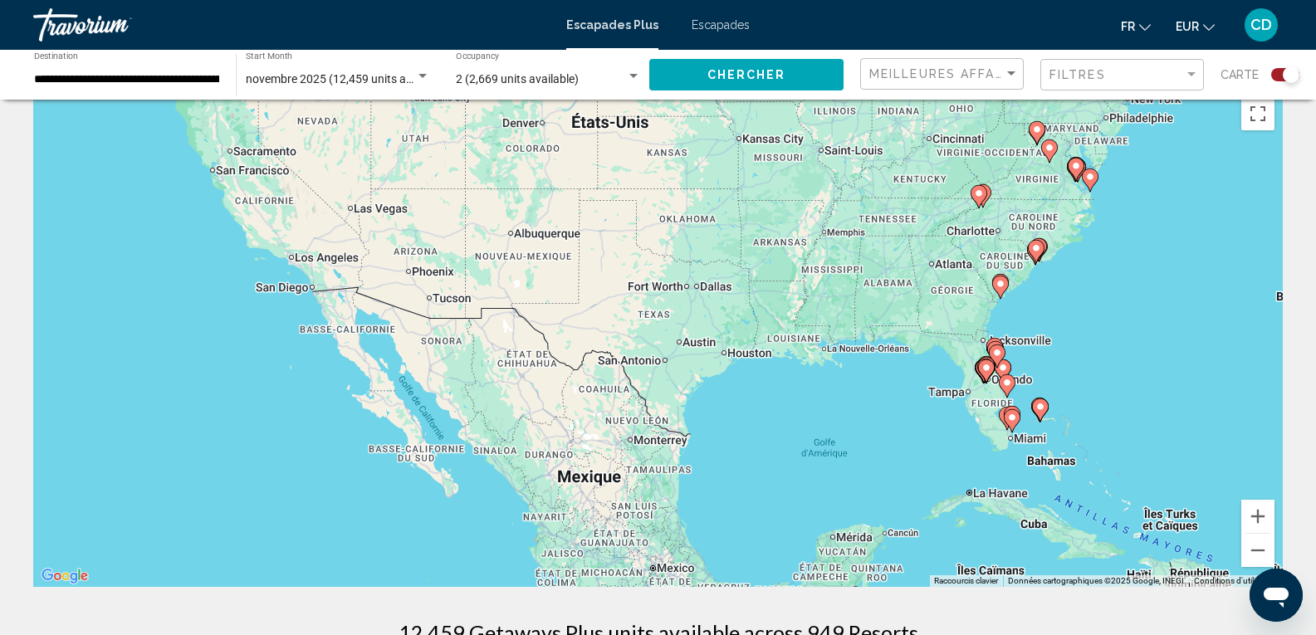
drag, startPoint x: 460, startPoint y: 389, endPoint x: 558, endPoint y: 134, distance: 273.1
click at [558, 134] on div "Pour activer le glissement avec le clavier, appuyez sur Alt+Entrée. Une fois ce…" at bounding box center [658, 338] width 1250 height 498
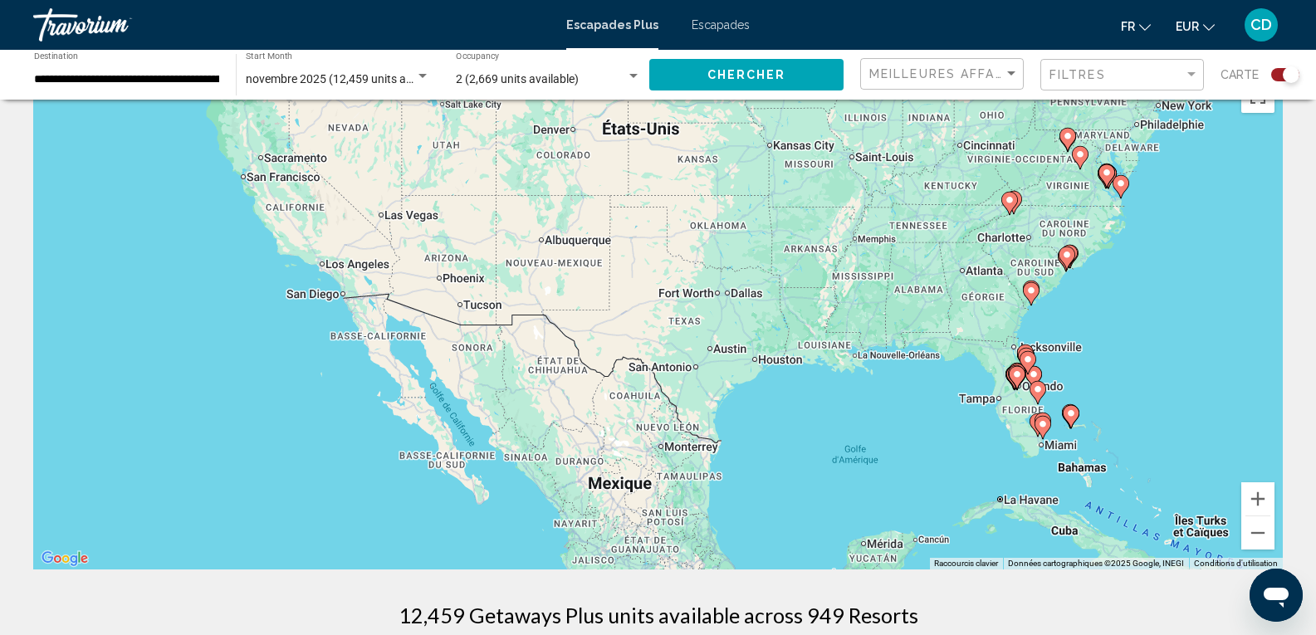
scroll to position [56, 0]
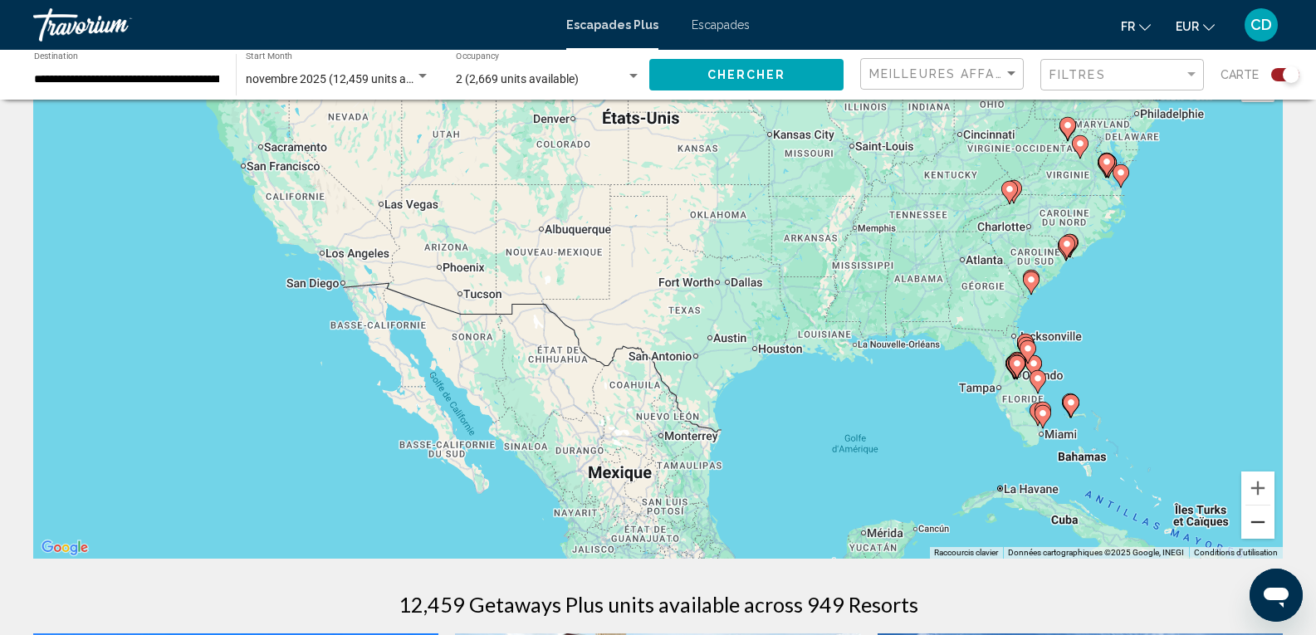
click at [1268, 529] on button "Zoom arrière" at bounding box center [1257, 522] width 33 height 33
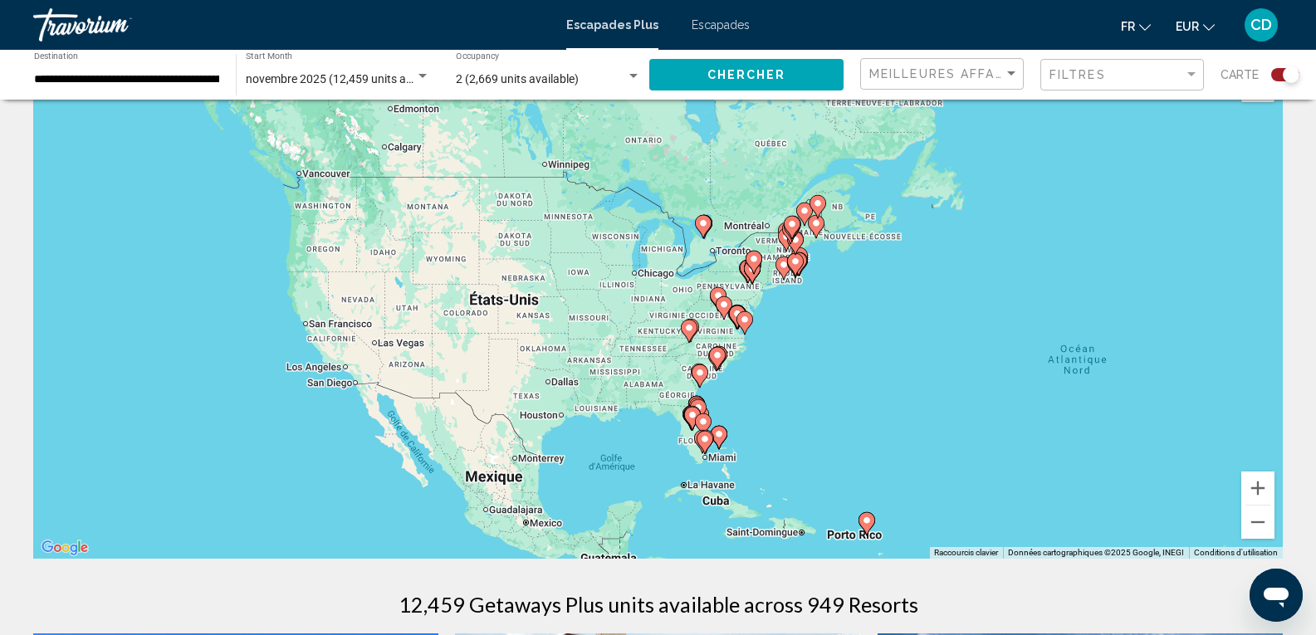
drag, startPoint x: 347, startPoint y: 435, endPoint x: 205, endPoint y: 525, distance: 167.9
click at [201, 526] on div "Pour activer le glissement avec le clavier, appuyez sur Alt+Entrée. Une fois ce…" at bounding box center [658, 310] width 1250 height 498
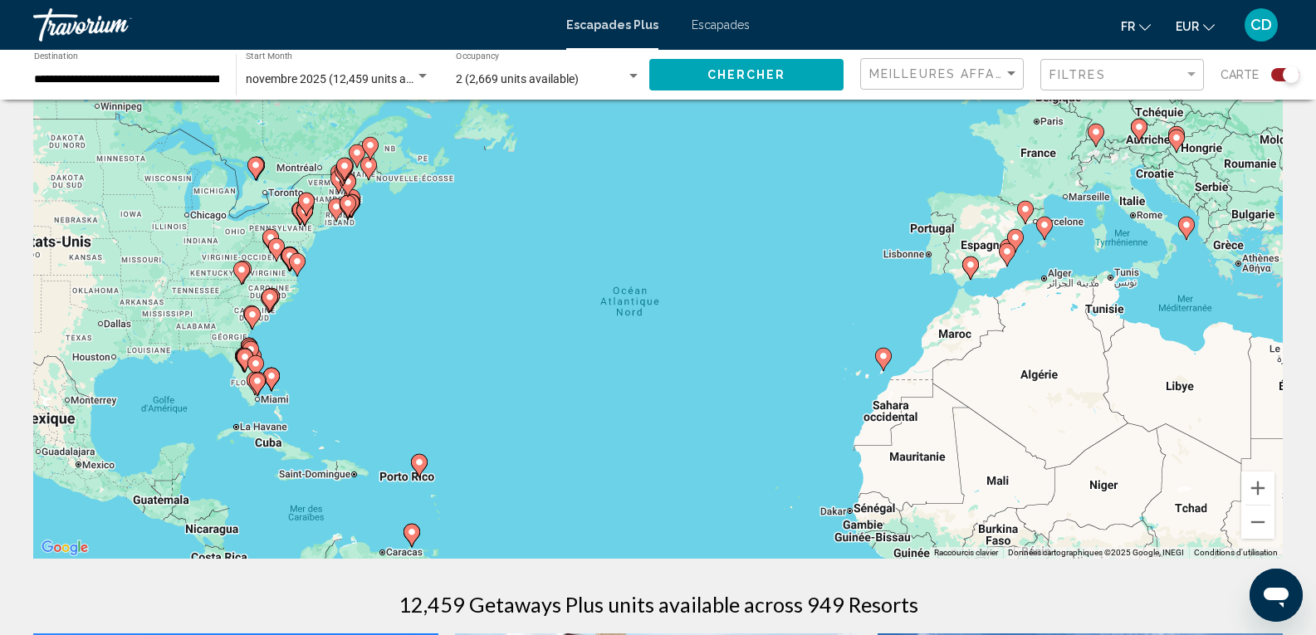
drag, startPoint x: 406, startPoint y: 375, endPoint x: 18, endPoint y: 386, distance: 387.9
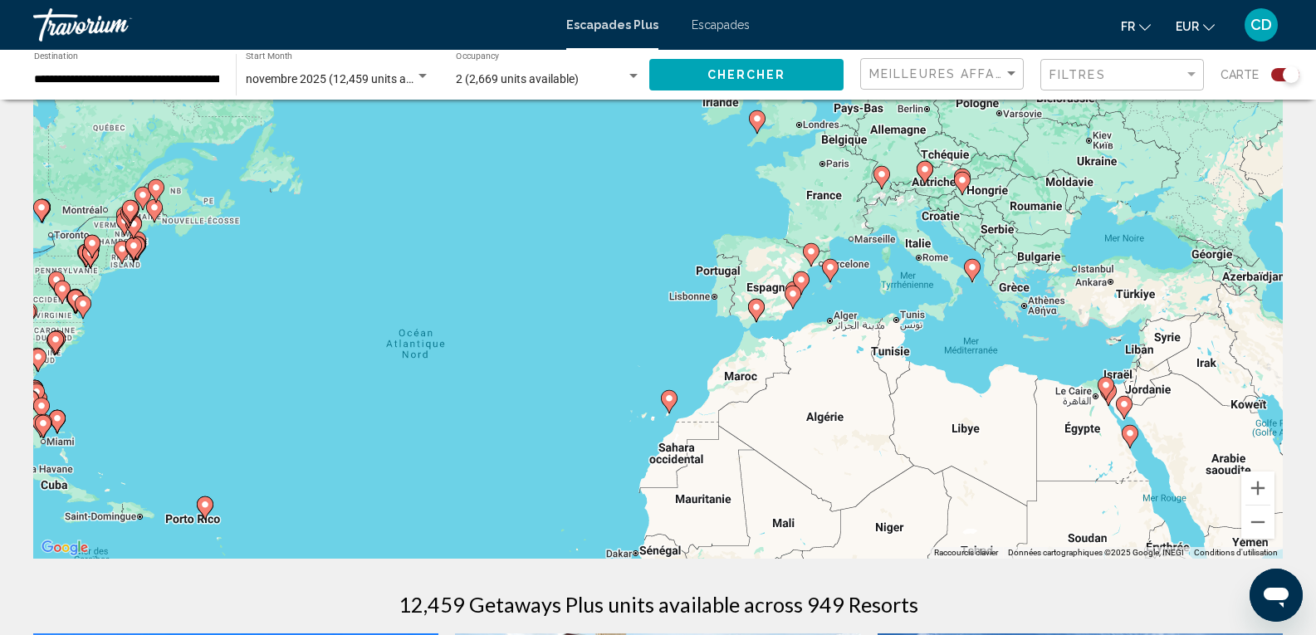
drag, startPoint x: 669, startPoint y: 378, endPoint x: 40, endPoint y: 311, distance: 632.8
click at [40, 311] on div "Pour activer le glissement avec le clavier, appuyez sur Alt+Entrée. Une fois ce…" at bounding box center [658, 310] width 1250 height 498
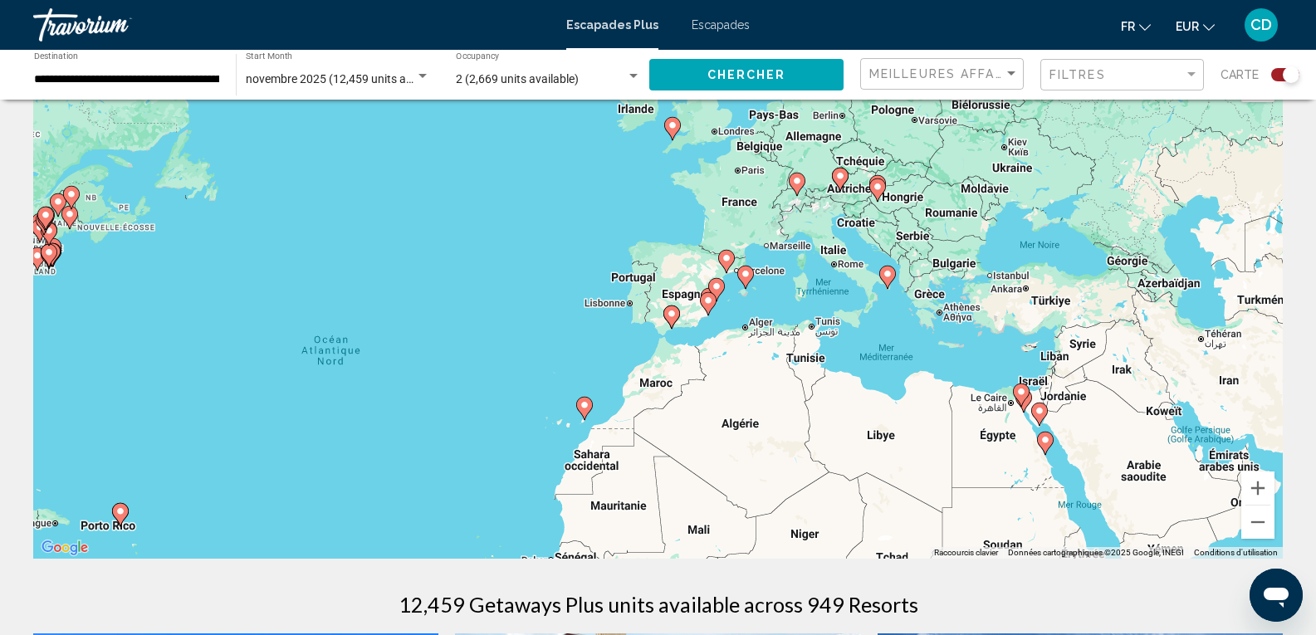
drag, startPoint x: 673, startPoint y: 411, endPoint x: 594, endPoint y: 405, distance: 78.3
click at [594, 405] on div "Pour activer le glissement avec le clavier, appuyez sur Alt+Entrée. Une fois ce…" at bounding box center [658, 310] width 1250 height 498
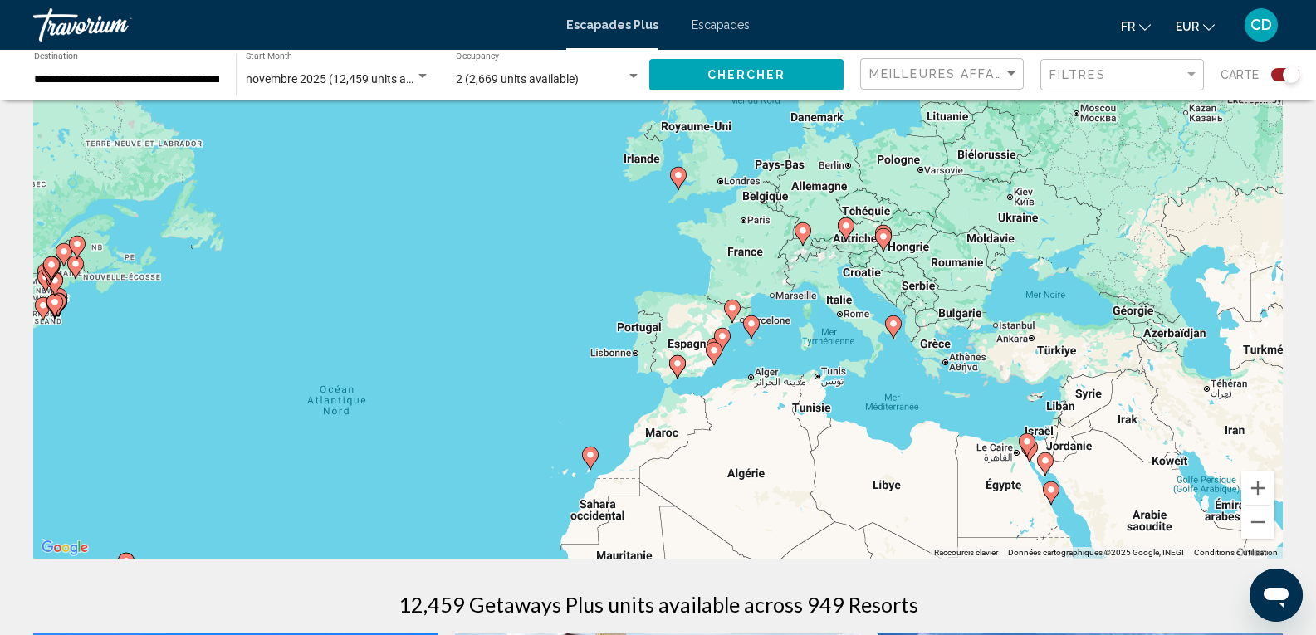
drag, startPoint x: 476, startPoint y: 383, endPoint x: 495, endPoint y: 367, distance: 24.8
click at [483, 425] on div "Pour activer le glissement avec le clavier, appuyez sur Alt+Entrée. Une fois ce…" at bounding box center [658, 310] width 1250 height 498
